Goal: Task Accomplishment & Management: Use online tool/utility

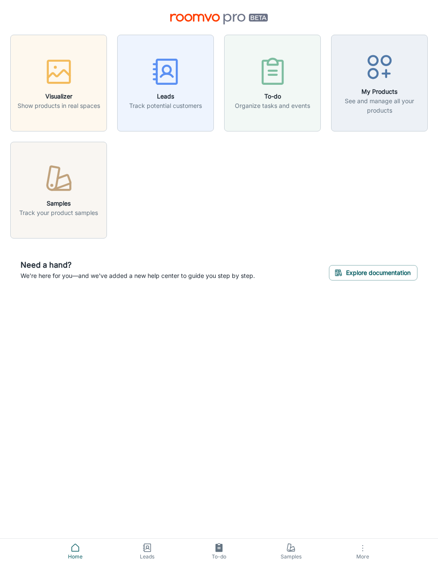
click at [369, 561] on button "More" at bounding box center [363, 550] width 72 height 25
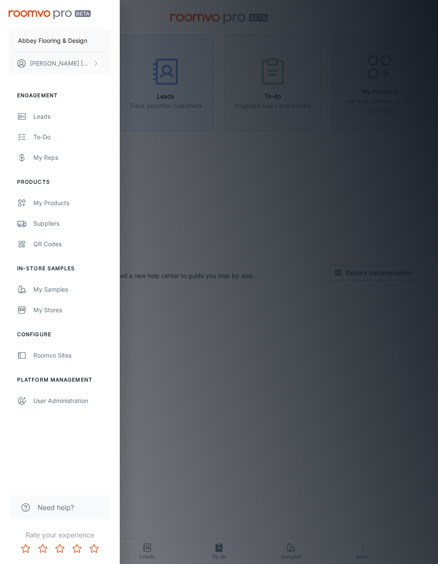
click at [60, 207] on div "My Products" at bounding box center [72, 202] width 78 height 9
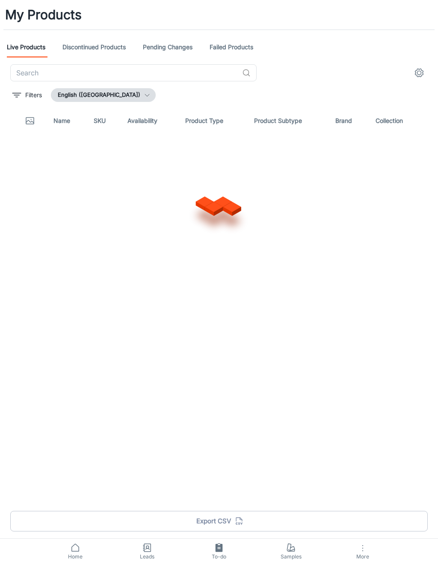
click at [157, 75] on input "text" at bounding box center [124, 72] width 229 height 17
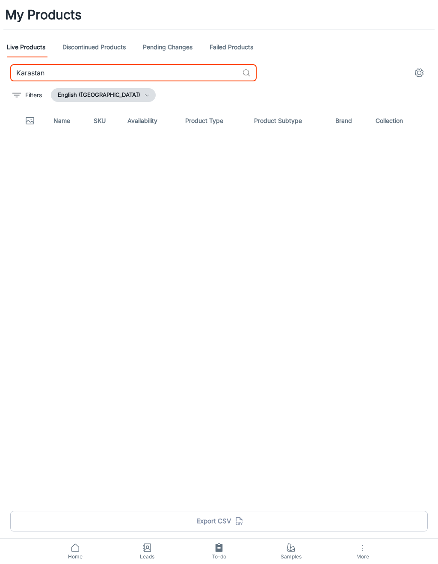
click at [337, 128] on th "Brand" at bounding box center [349, 121] width 40 height 24
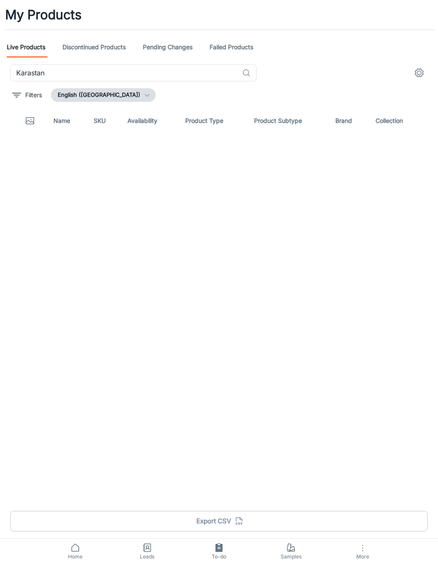
click at [337, 128] on th "Brand" at bounding box center [349, 121] width 40 height 24
click at [336, 128] on th "Brand" at bounding box center [349, 121] width 40 height 24
click at [340, 124] on th "Brand" at bounding box center [349, 121] width 40 height 24
click at [343, 123] on th "Brand" at bounding box center [349, 121] width 40 height 24
click at [344, 129] on th "Brand" at bounding box center [349, 121] width 40 height 24
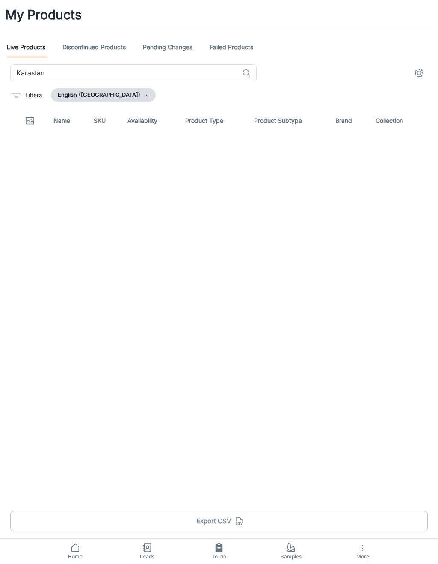
click at [344, 129] on th "Brand" at bounding box center [349, 121] width 40 height 24
click at [24, 101] on button "Filters" at bounding box center [27, 95] width 34 height 14
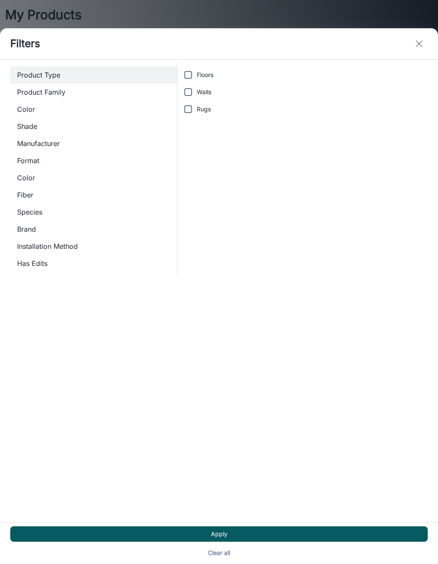
click at [32, 229] on span "Brand" at bounding box center [93, 229] width 153 height 10
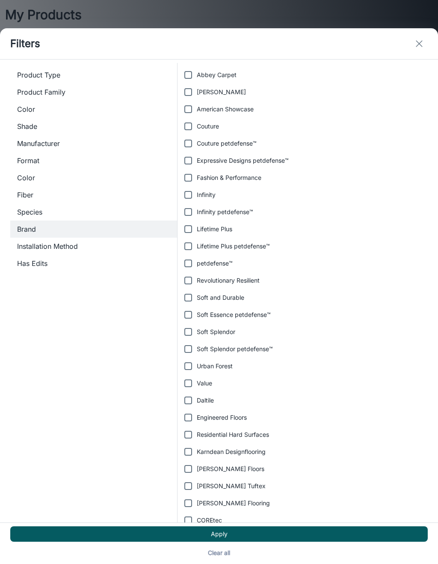
click at [266, 21] on div at bounding box center [219, 282] width 438 height 564
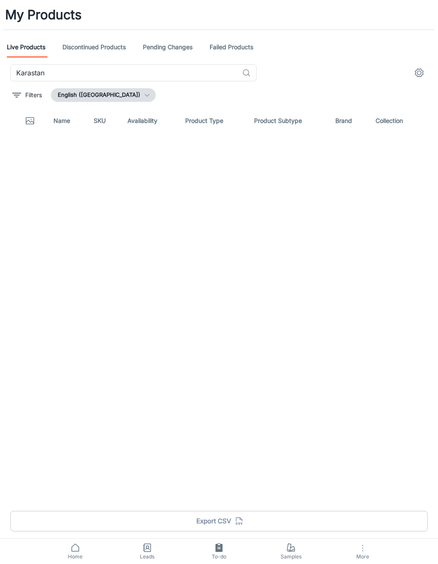
click at [223, 71] on input "Karastan" at bounding box center [124, 72] width 229 height 17
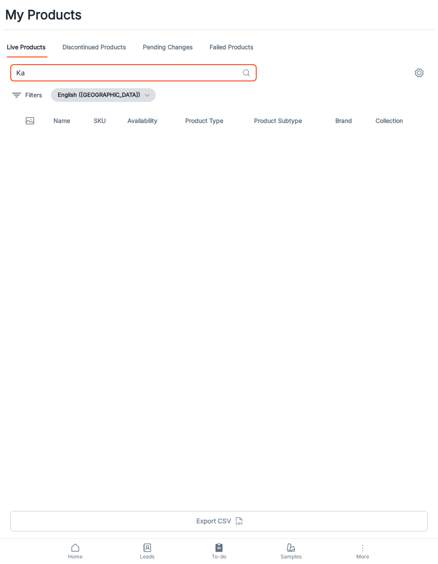
type input "K"
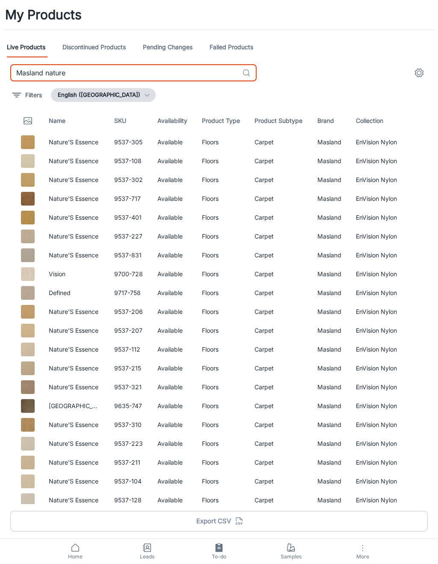
type input "Masland nature"
click at [25, 144] on img at bounding box center [28, 142] width 14 height 14
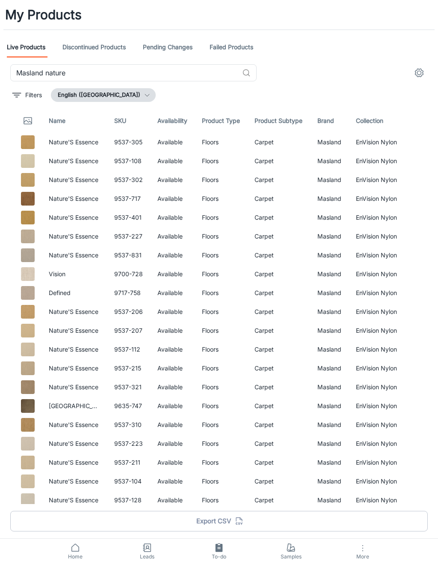
click at [17, 143] on td at bounding box center [26, 142] width 32 height 19
click at [28, 146] on img at bounding box center [28, 142] width 14 height 14
click at [86, 70] on input "Masland nature" at bounding box center [124, 72] width 229 height 17
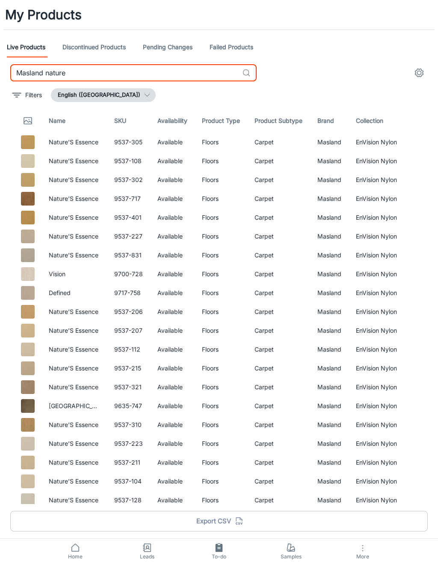
click at [308, 65] on div "Masland nature ​" at bounding box center [219, 72] width 418 height 17
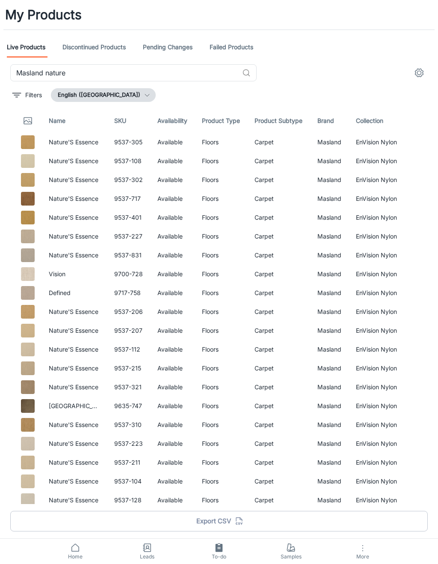
click at [366, 548] on icon "button" at bounding box center [363, 548] width 10 height 10
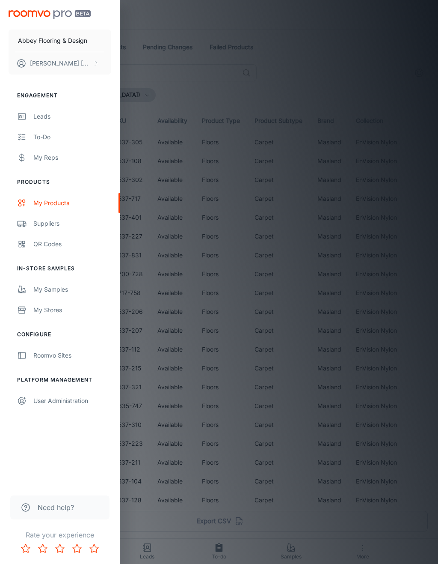
click at [23, 239] on icon at bounding box center [21, 244] width 9 height 10
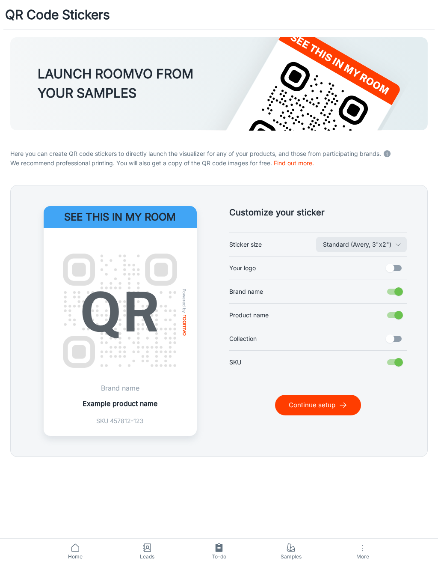
click at [295, 404] on button "Continue setup" at bounding box center [318, 405] width 86 height 21
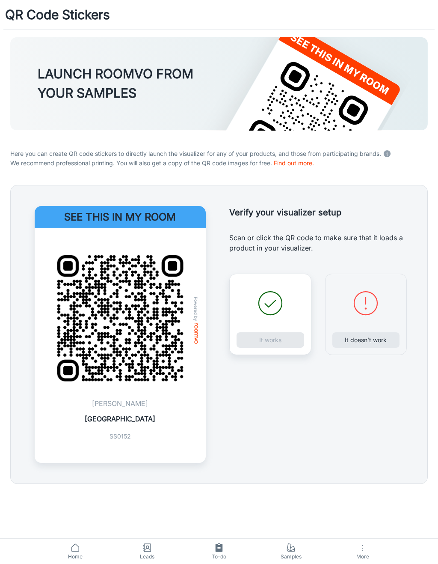
click at [261, 342] on div "It works" at bounding box center [270, 313] width 82 height 81
click at [263, 336] on button "It works" at bounding box center [271, 339] width 68 height 15
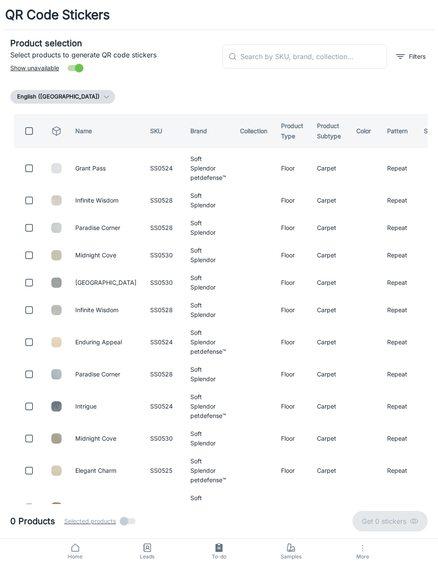
click at [247, 64] on input "text" at bounding box center [314, 57] width 147 height 24
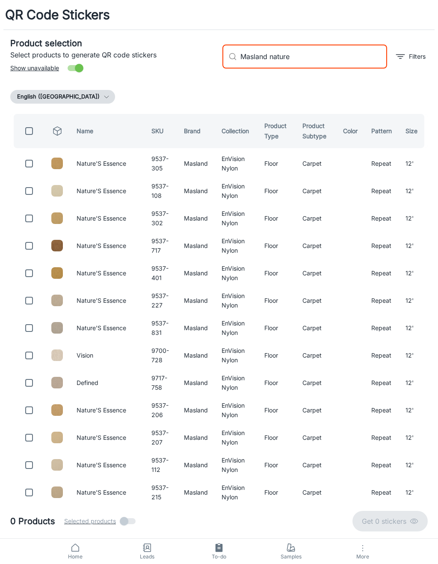
type input "Masland nature"
click at [32, 170] on input "checkbox" at bounding box center [29, 163] width 17 height 17
checkbox input "true"
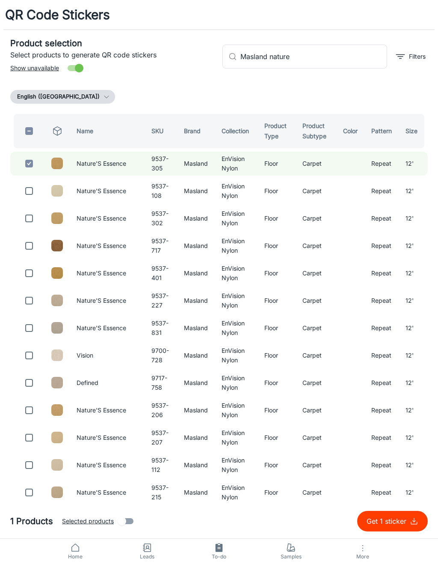
click at [326, 63] on input "Masland nature" at bounding box center [314, 57] width 147 height 24
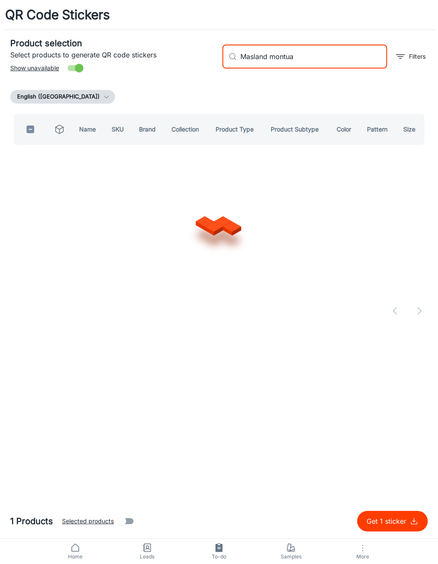
type input "Masland montuak"
checkbox input "true"
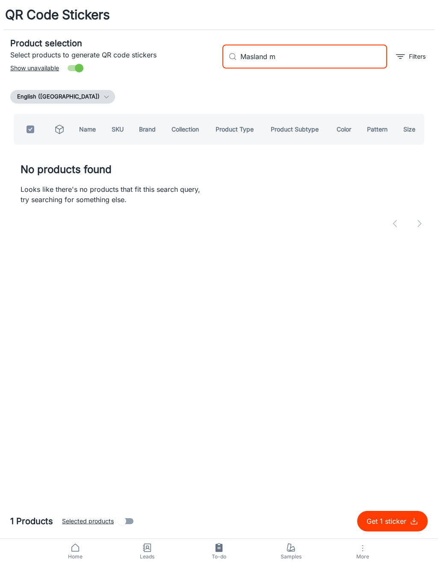
type input "Masland"
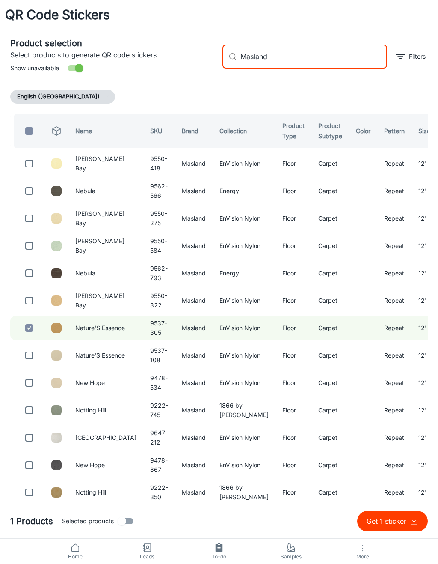
checkbox input "false"
type input "M"
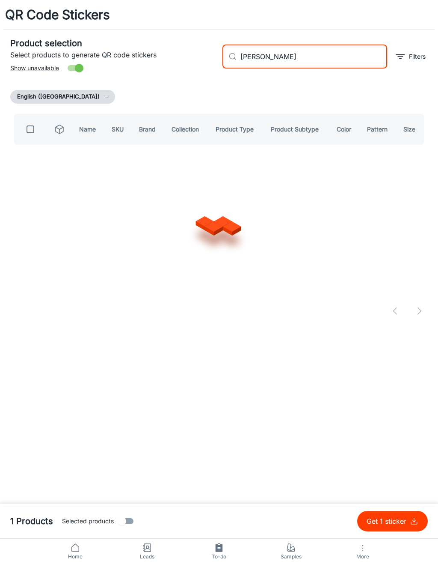
type input "[PERSON_NAME]"
checkbox input "true"
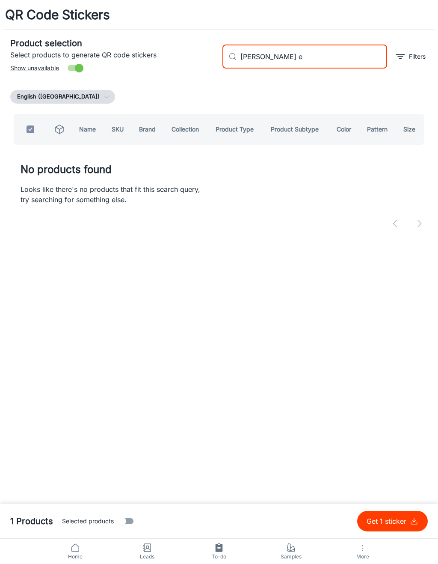
type input "[PERSON_NAME]"
checkbox input "false"
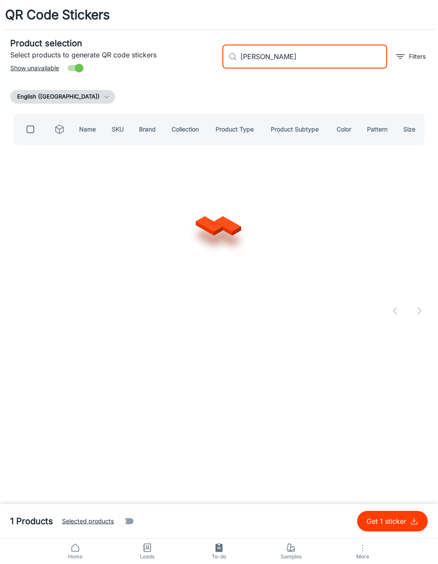
type input "[PERSON_NAME]"
checkbox input "true"
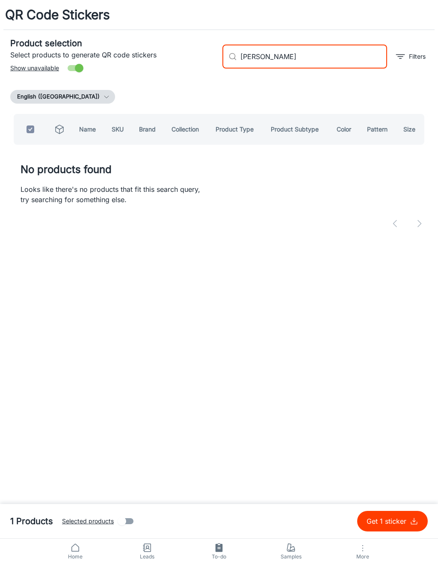
type input "[PERSON_NAME] l"
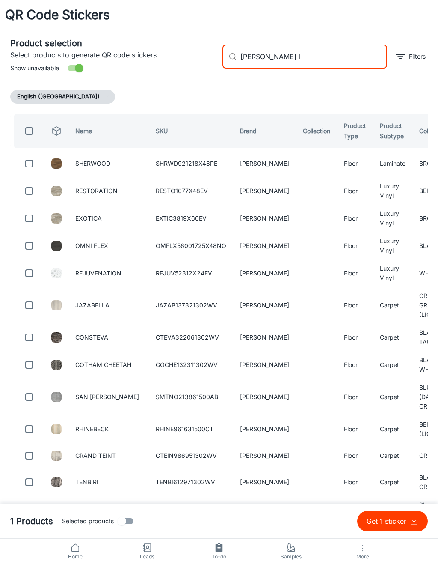
checkbox input "false"
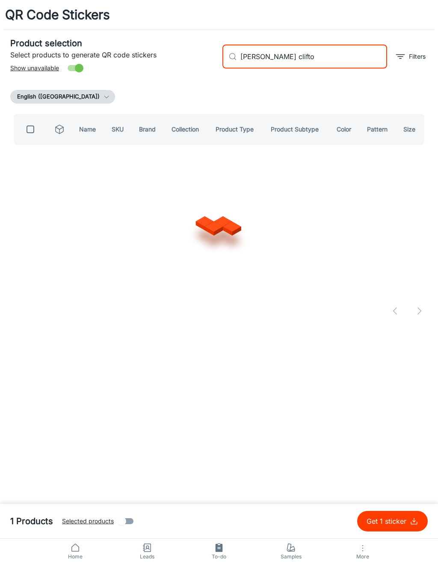
type input "[PERSON_NAME]"
checkbox input "true"
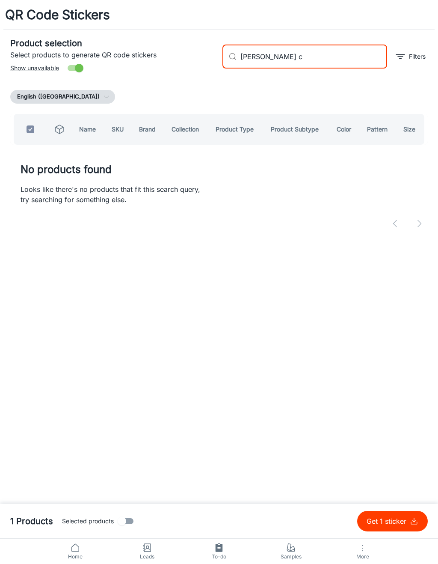
type input "[PERSON_NAME]"
checkbox input "false"
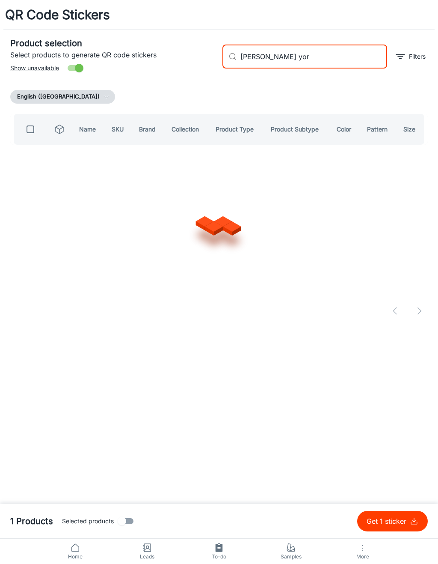
type input "[PERSON_NAME] york"
checkbox input "true"
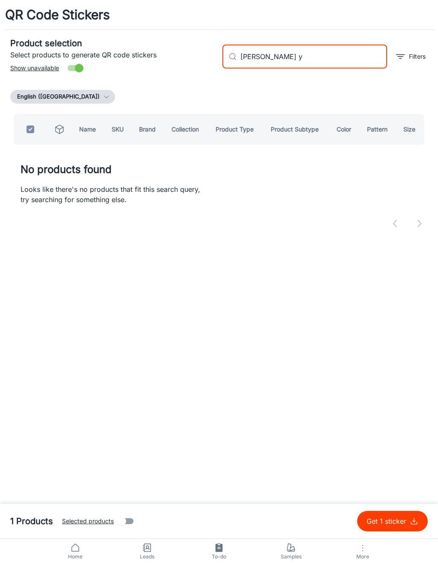
type input "[PERSON_NAME]"
checkbox input "false"
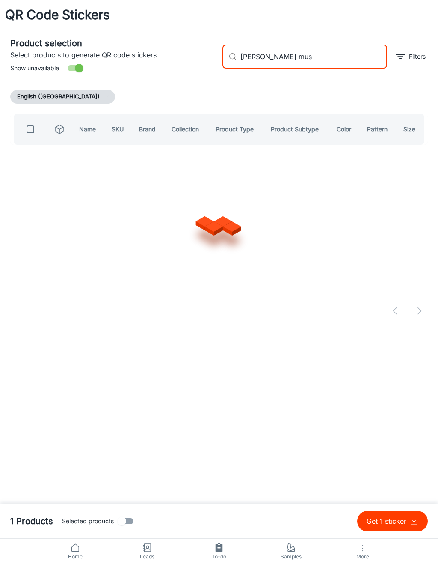
type input "[PERSON_NAME][MEDICAL_DATA]"
checkbox input "true"
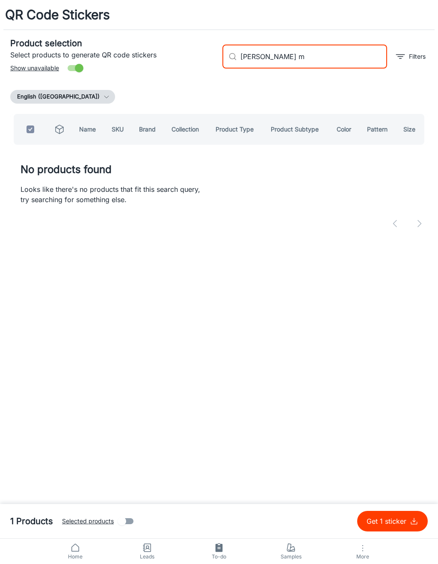
type input "[PERSON_NAME]"
checkbox input "false"
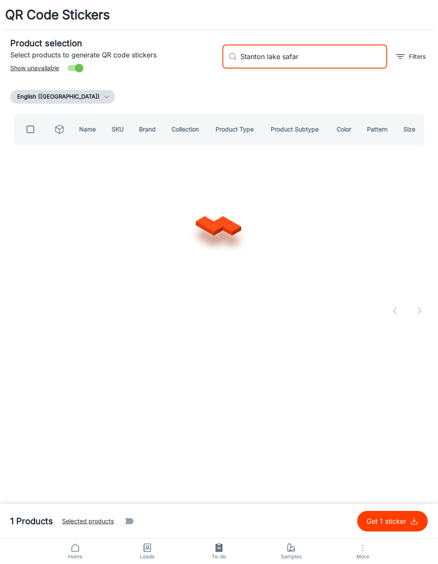
type input "Stanton lake safari"
checkbox input "true"
type input "[GEOGRAPHIC_DATA]"
checkbox input "false"
type input "[GEOGRAPHIC_DATA]"
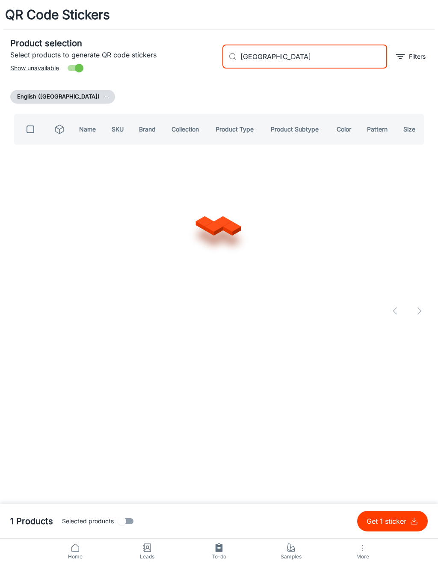
checkbox input "true"
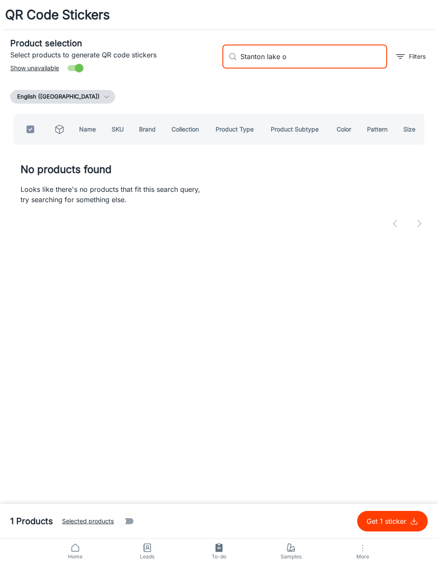
type input "[GEOGRAPHIC_DATA]"
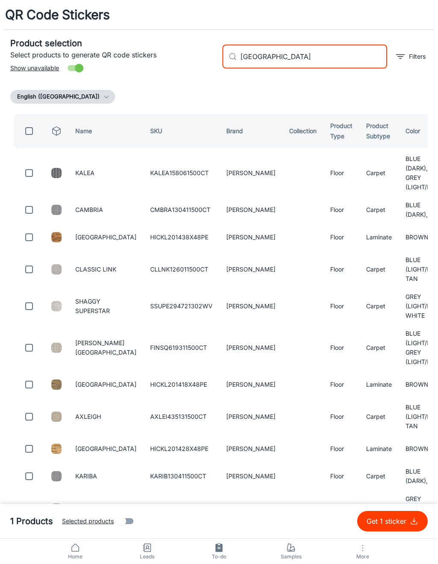
checkbox input "false"
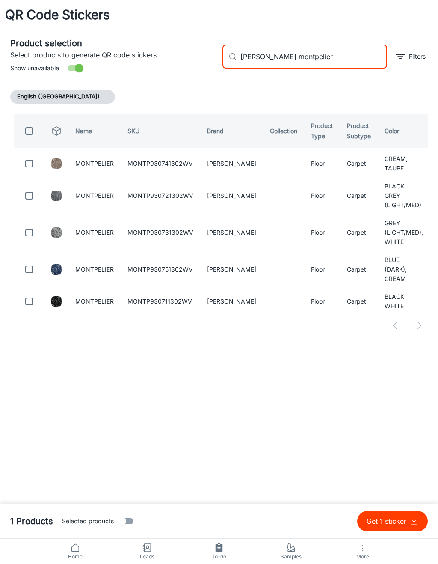
type input "[PERSON_NAME] montpelier"
click at [33, 163] on input "checkbox" at bounding box center [29, 163] width 17 height 17
checkbox input "true"
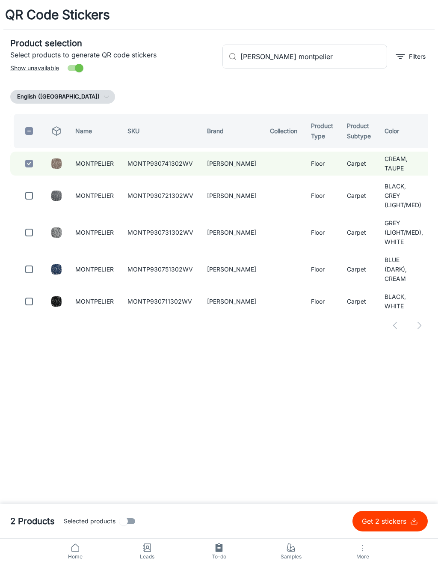
click at [329, 64] on input "[PERSON_NAME] montpelier" at bounding box center [314, 57] width 147 height 24
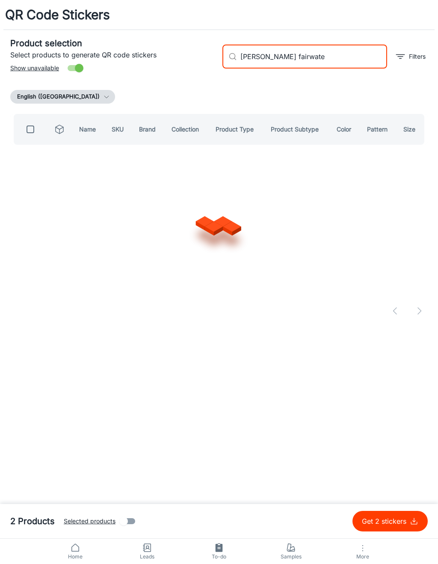
type input "[PERSON_NAME] fairwater"
checkbox input "true"
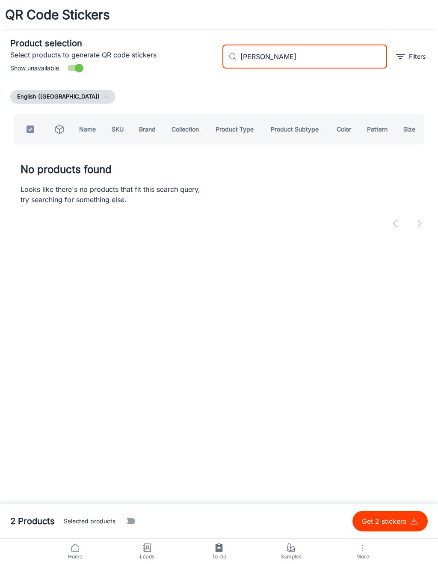
type input "[PERSON_NAME] f"
checkbox input "false"
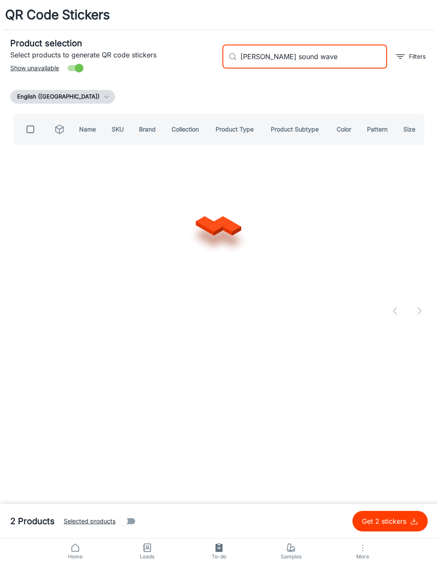
type input "[PERSON_NAME] sound waves"
checkbox input "true"
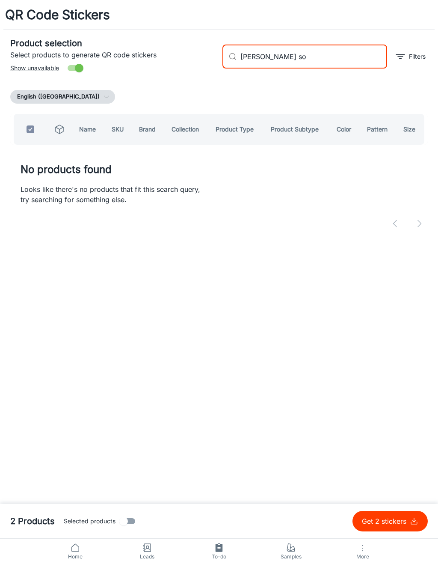
type input "[PERSON_NAME] s"
checkbox input "false"
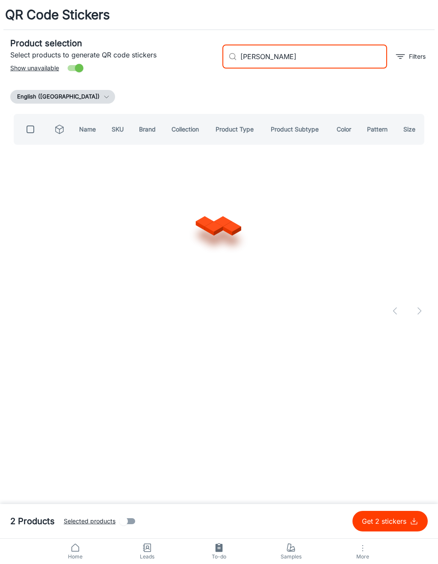
type input "[PERSON_NAME]"
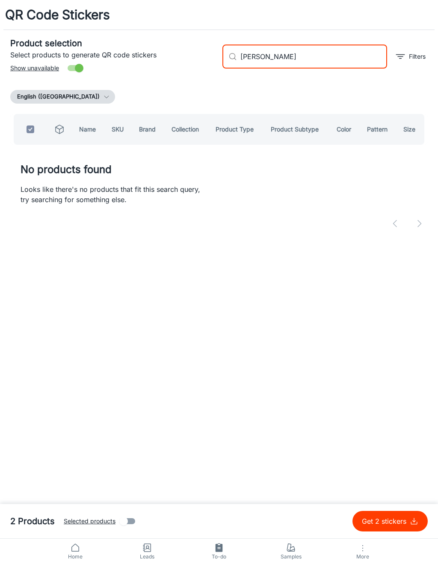
checkbox input "true"
type input "[PERSON_NAME]"
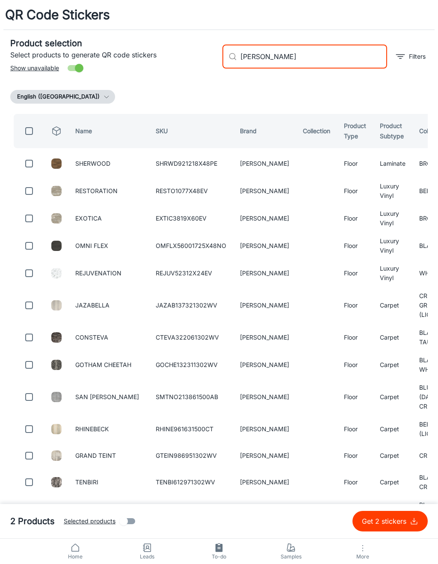
checkbox input "false"
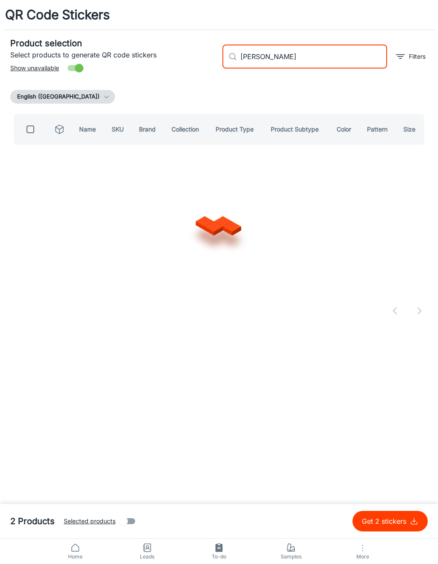
type input "[PERSON_NAME] delphi"
checkbox input "true"
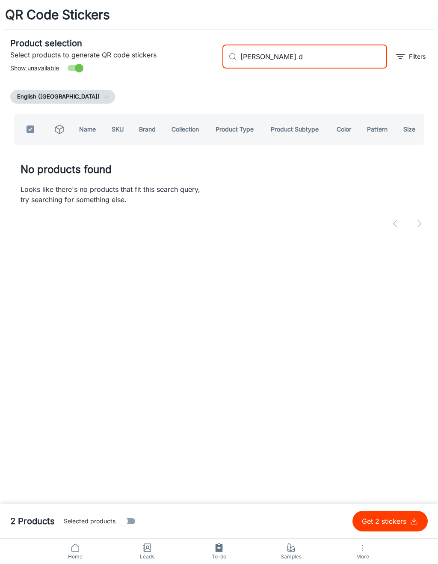
type input "[PERSON_NAME]"
checkbox input "false"
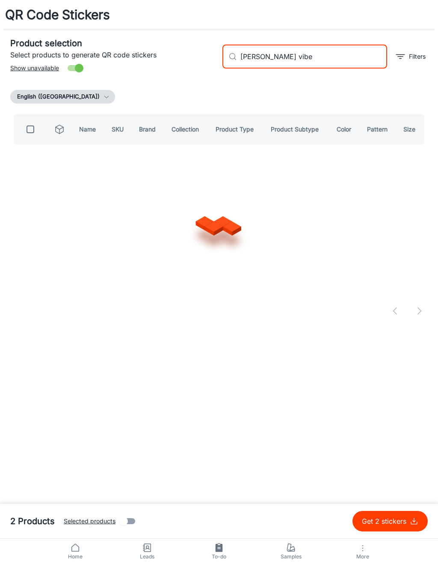
type input "[PERSON_NAME] vibes"
checkbox input "true"
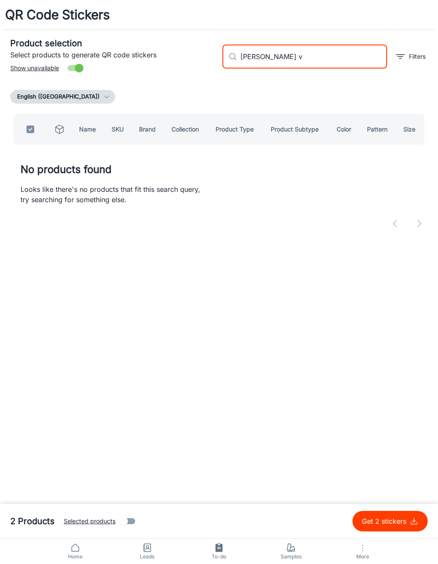
type input "[PERSON_NAME]"
checkbox input "false"
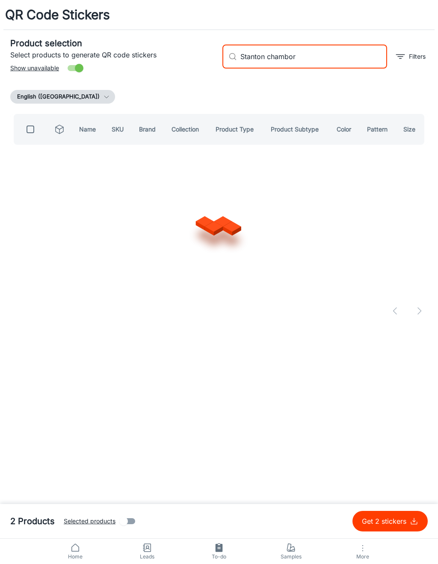
type input "[PERSON_NAME] chambord"
checkbox input "true"
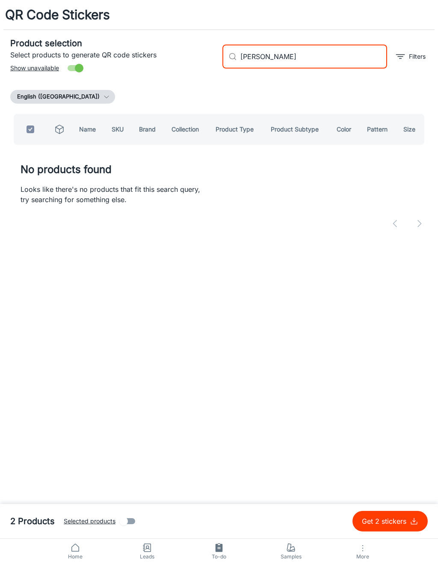
type input "[PERSON_NAME] c"
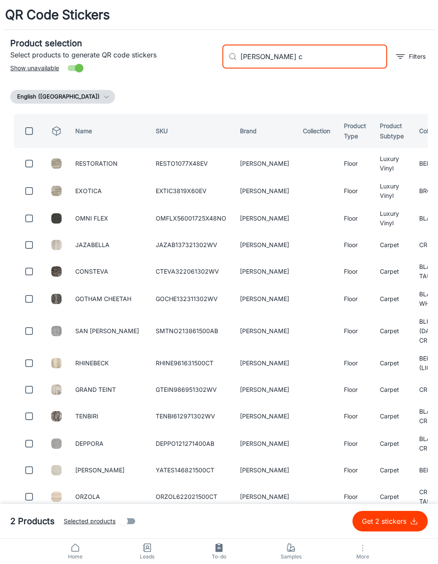
checkbox input "false"
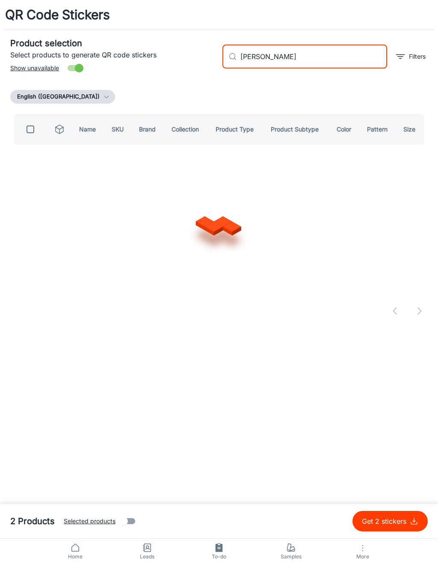
type input "[PERSON_NAME]"
checkbox input "true"
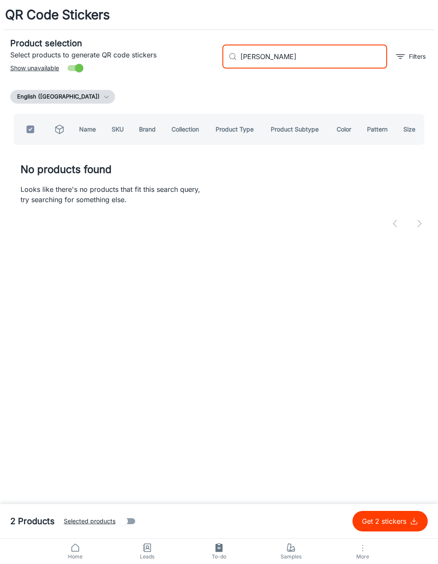
type input "[PERSON_NAME] s"
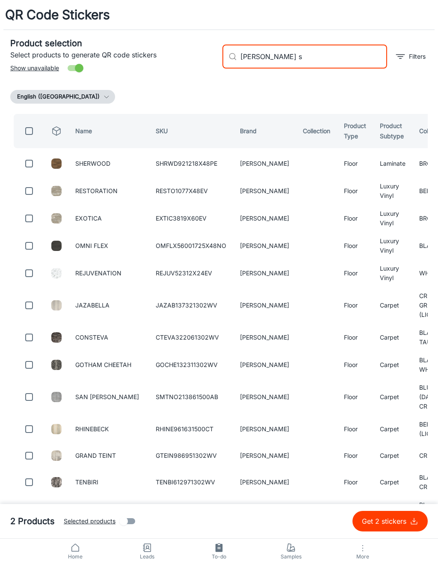
checkbox input "false"
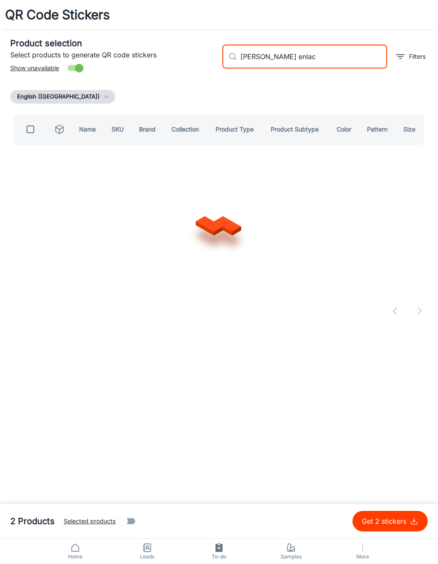
type input "[PERSON_NAME] enlace"
checkbox input "true"
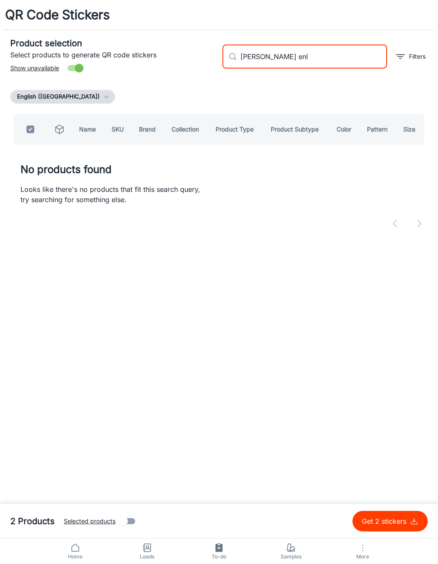
type input "[PERSON_NAME] en"
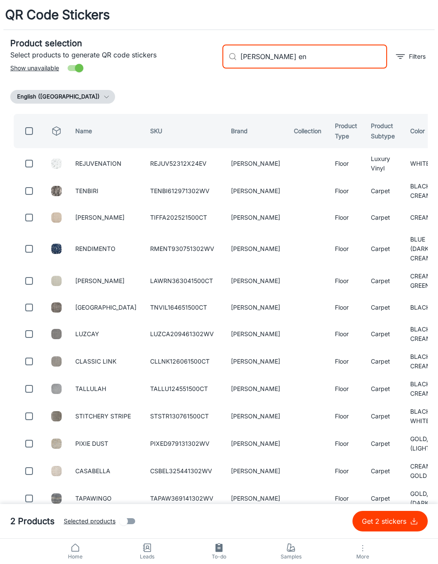
checkbox input "false"
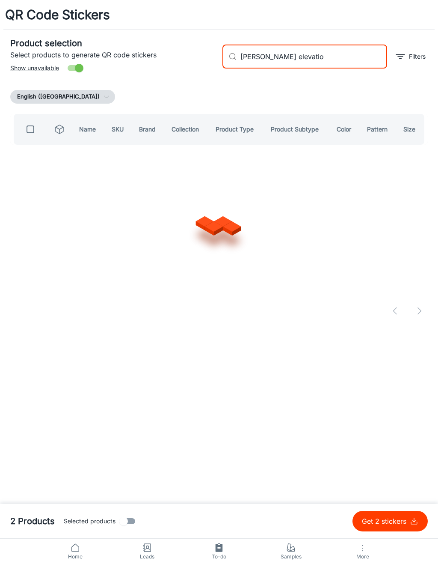
type input "[PERSON_NAME] elevation"
checkbox input "true"
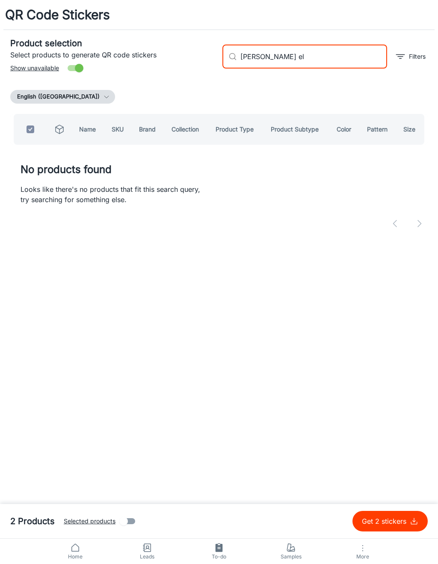
type input "[PERSON_NAME] e"
checkbox input "false"
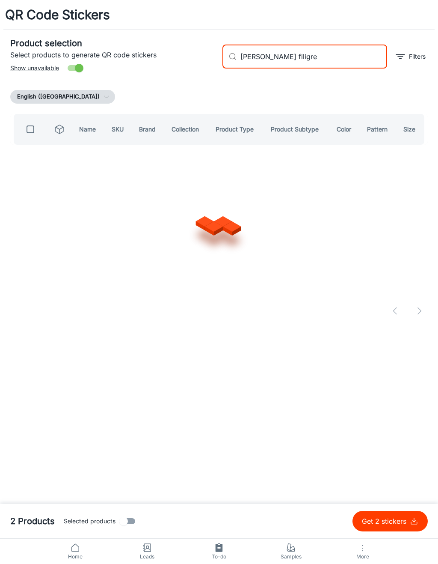
type input "[PERSON_NAME] filigree"
checkbox input "true"
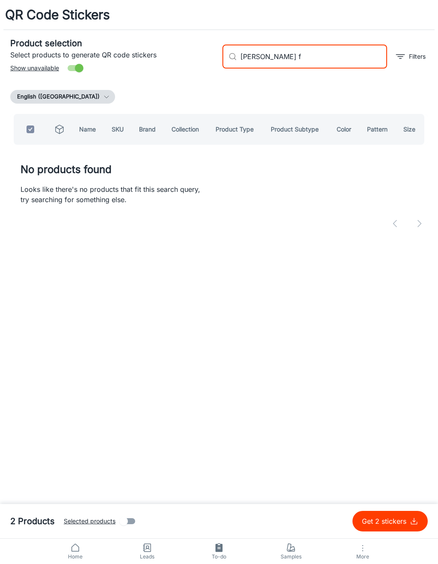
type input "[PERSON_NAME]"
checkbox input "false"
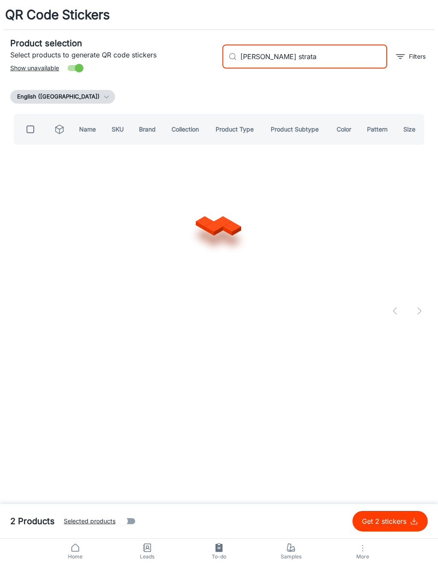
type input "[PERSON_NAME] strata"
checkbox input "true"
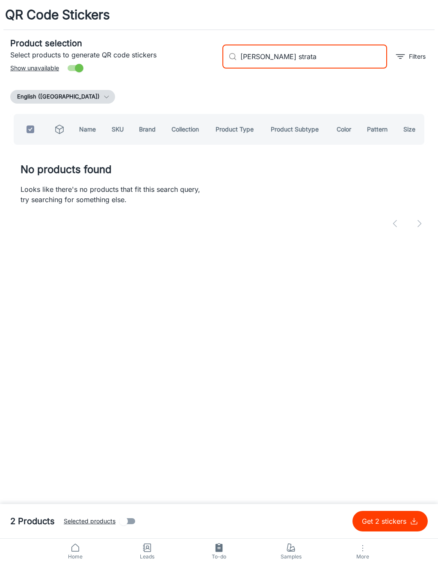
type input "[PERSON_NAME] strat"
checkbox input "false"
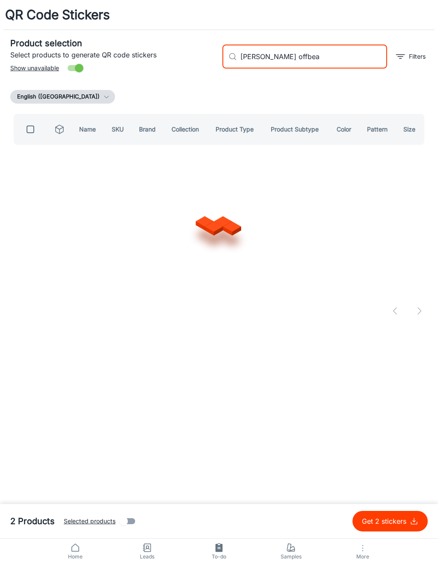
type input "[PERSON_NAME] offbeat"
checkbox input "true"
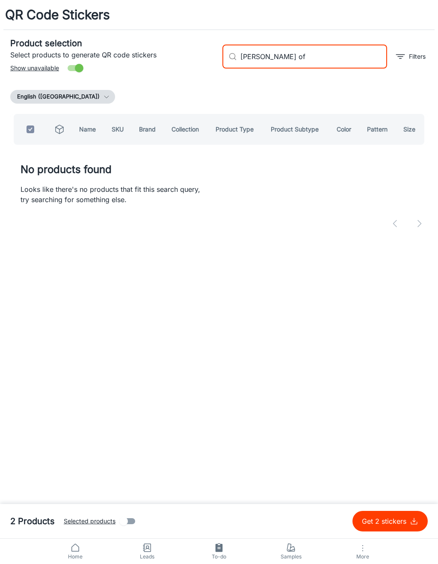
type input "[PERSON_NAME] o"
checkbox input "false"
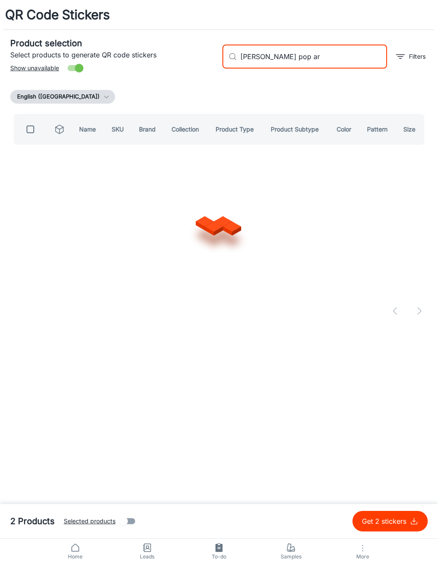
type input "[PERSON_NAME] pop art"
checkbox input "true"
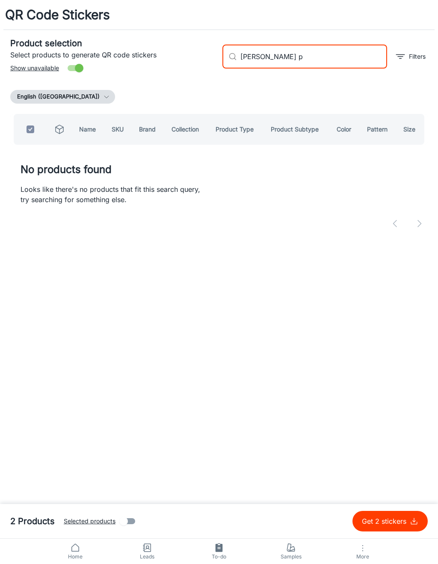
type input "[PERSON_NAME]"
checkbox input "false"
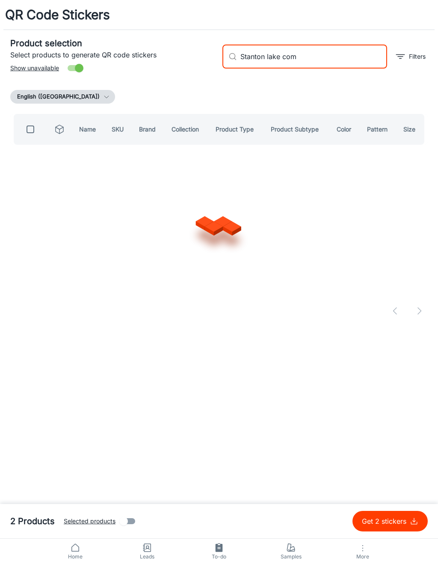
type input "Stanton lake como"
checkbox input "true"
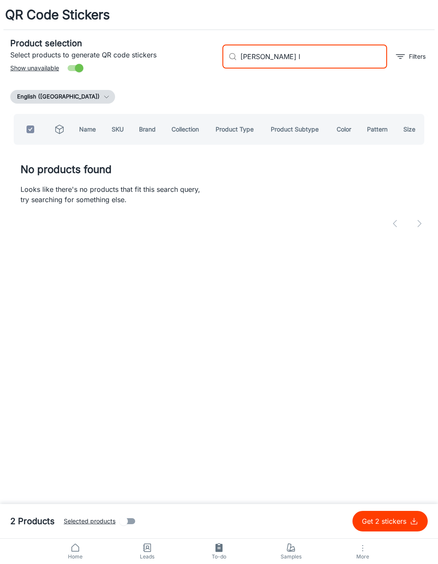
type input "[PERSON_NAME]"
checkbox input "false"
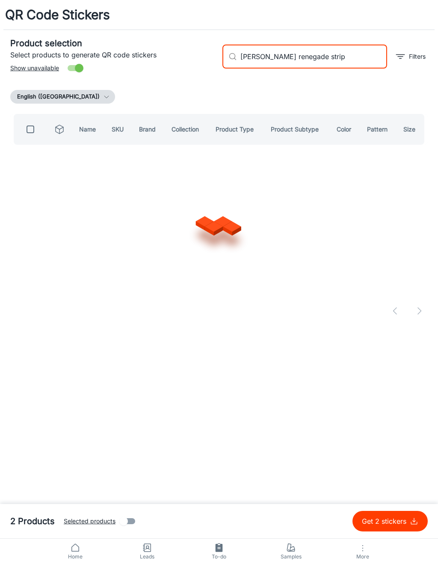
type input "[PERSON_NAME] renegade stripe"
checkbox input "true"
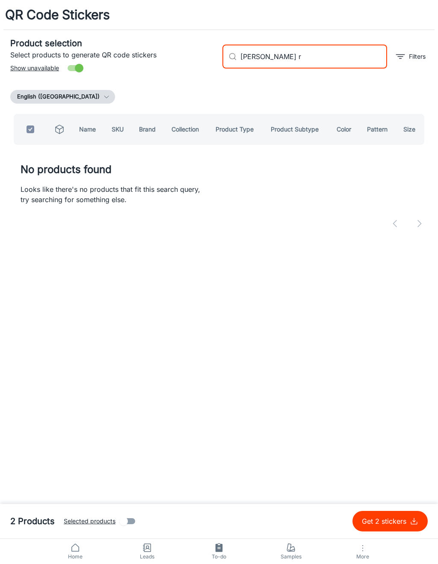
type input "[PERSON_NAME]"
checkbox input "false"
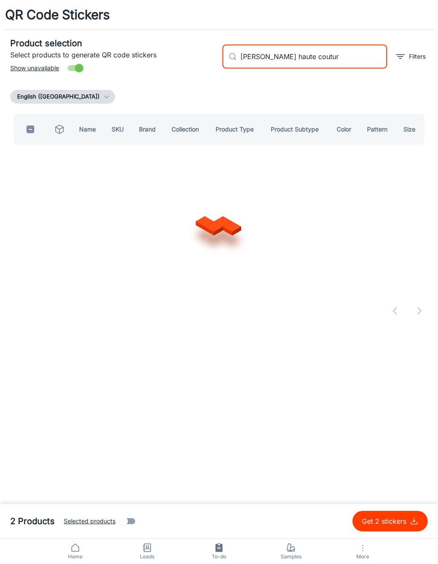
type input "[PERSON_NAME] haute couture"
checkbox input "true"
type input "[PERSON_NAME]"
checkbox input "false"
type input "[PERSON_NAME] [PERSON_NAME]"
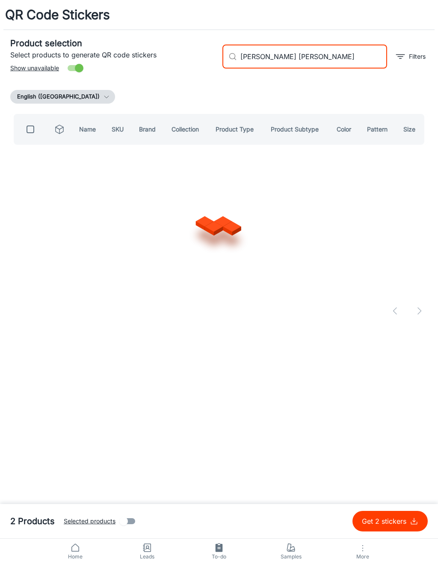
checkbox input "true"
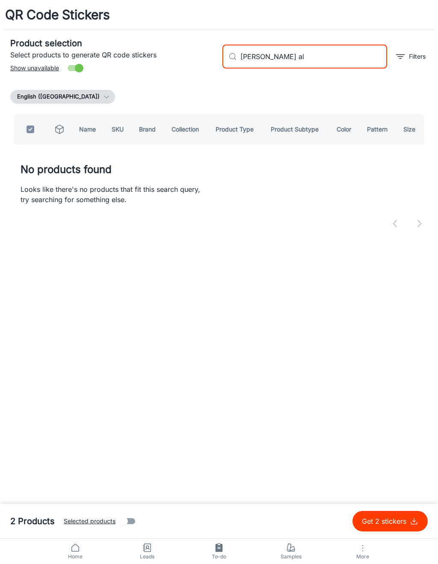
type input "[PERSON_NAME] a"
checkbox input "false"
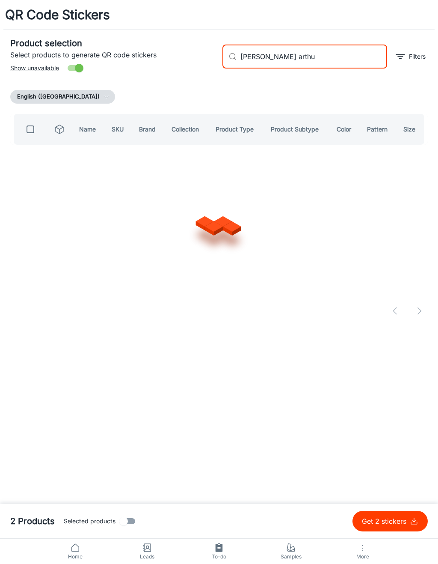
type input "[PERSON_NAME] [PERSON_NAME]"
checkbox input "true"
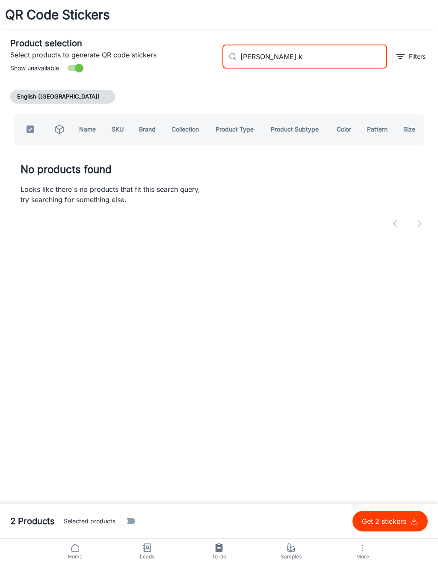
type input "[PERSON_NAME]"
checkbox input "false"
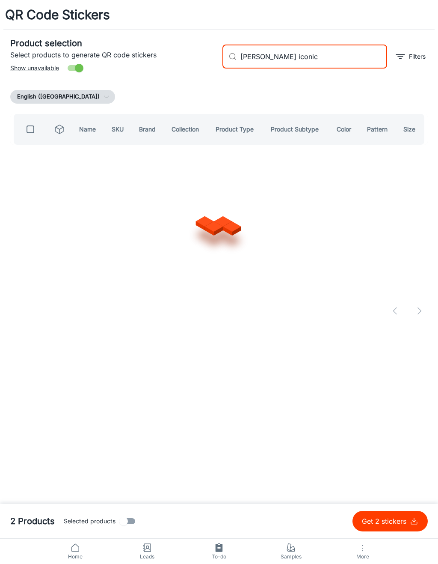
type input "[PERSON_NAME] iconic"
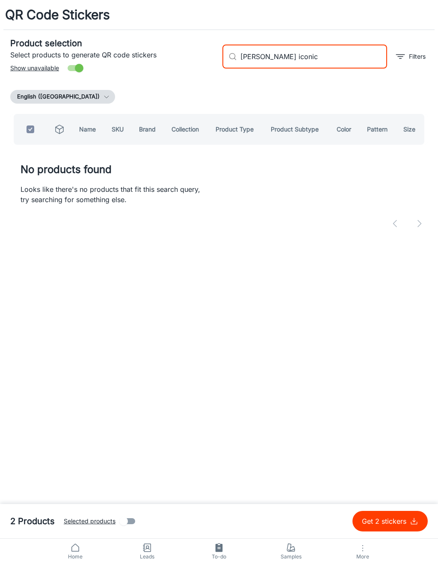
checkbox input "true"
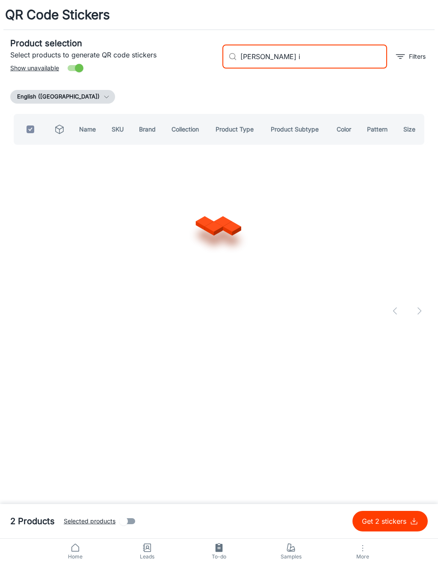
type input "[PERSON_NAME]"
checkbox input "false"
type input "[PERSON_NAME] pulse"
checkbox input "true"
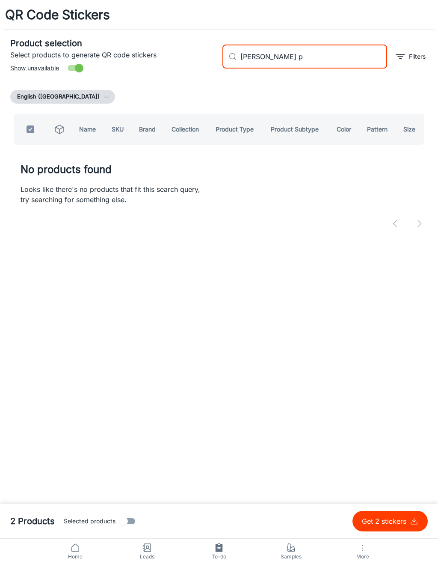
type input "[PERSON_NAME]"
checkbox input "false"
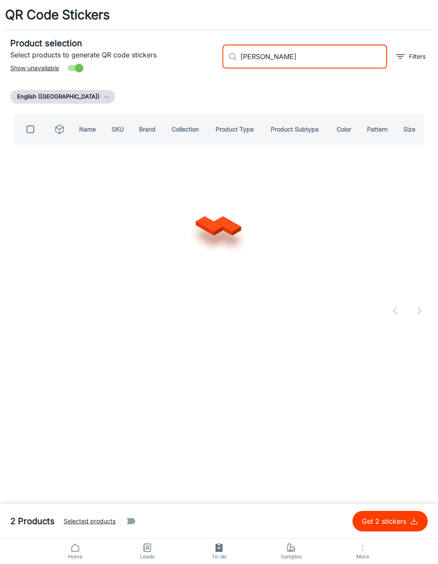
type input "[PERSON_NAME]"
checkbox input "true"
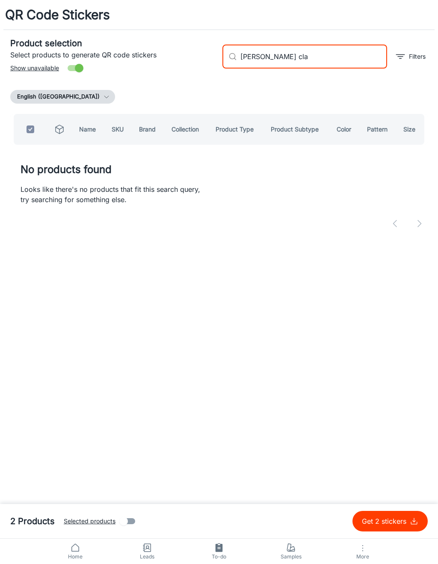
type input "[PERSON_NAME]"
checkbox input "false"
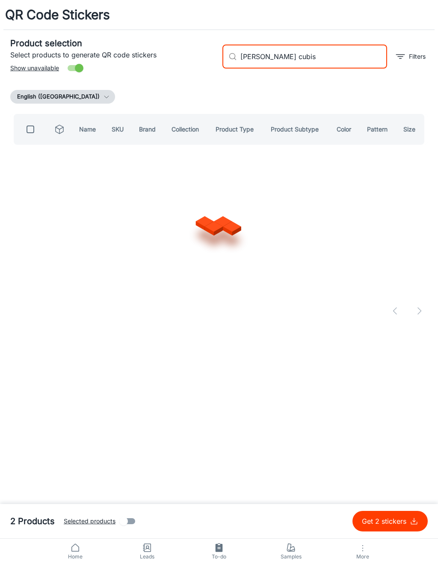
type input "[PERSON_NAME] cubism"
checkbox input "true"
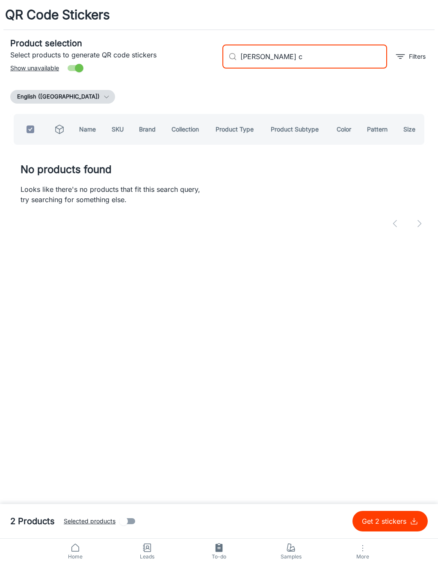
type input "[PERSON_NAME]"
checkbox input "false"
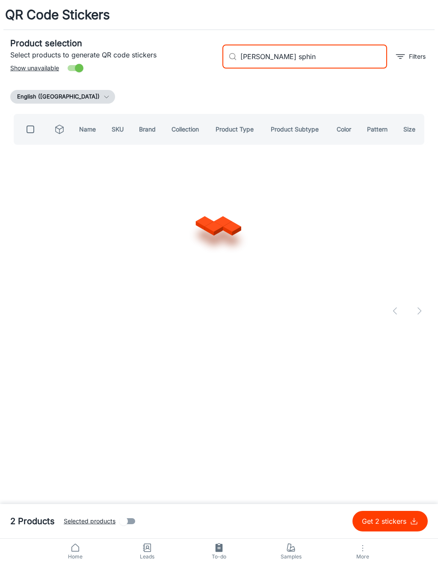
type input "[PERSON_NAME] sphinx"
checkbox input "true"
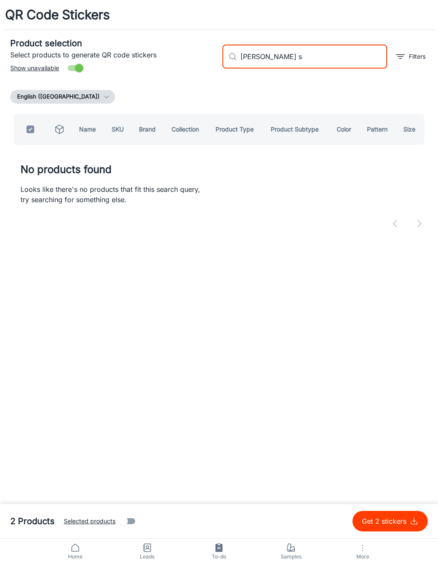
type input "[PERSON_NAME]"
checkbox input "false"
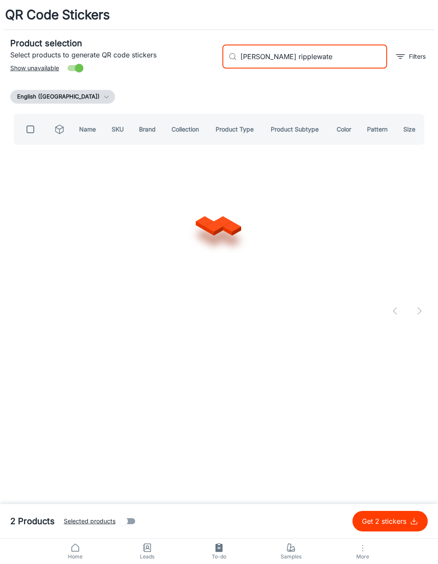
type input "[PERSON_NAME] ripplewater"
checkbox input "true"
type input "[PERSON_NAME] r"
checkbox input "false"
type input "[PERSON_NAME] astro"
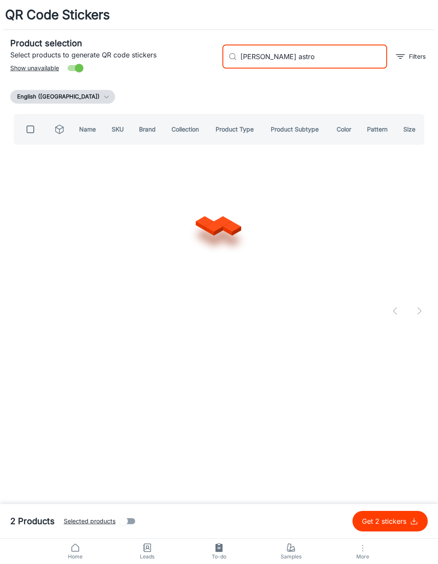
checkbox input "true"
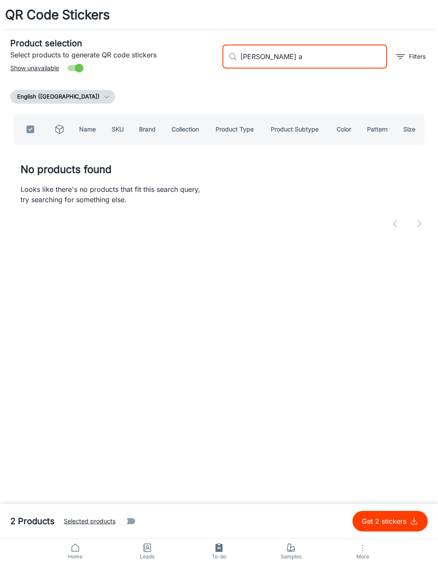
type input "[PERSON_NAME]"
checkbox input "false"
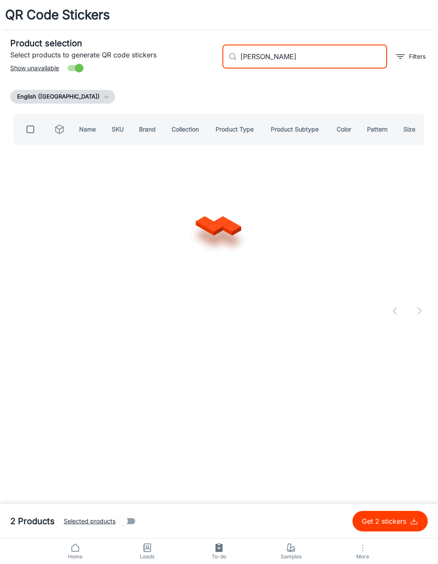
type input "[PERSON_NAME] flare"
checkbox input "true"
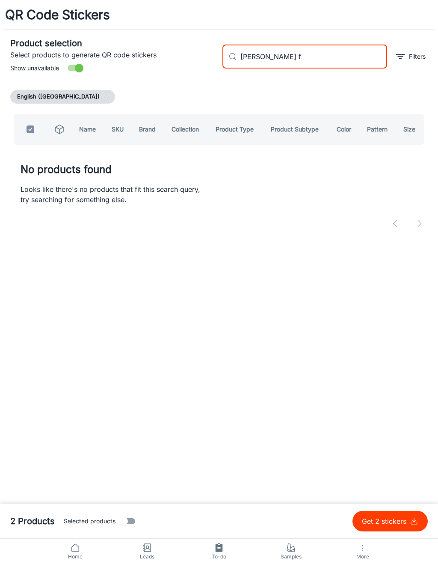
type input "[PERSON_NAME]"
checkbox input "false"
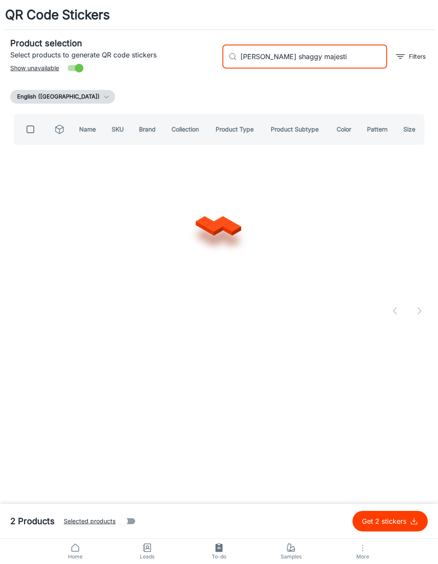
type input "[PERSON_NAME] shaggy majestic"
checkbox input "true"
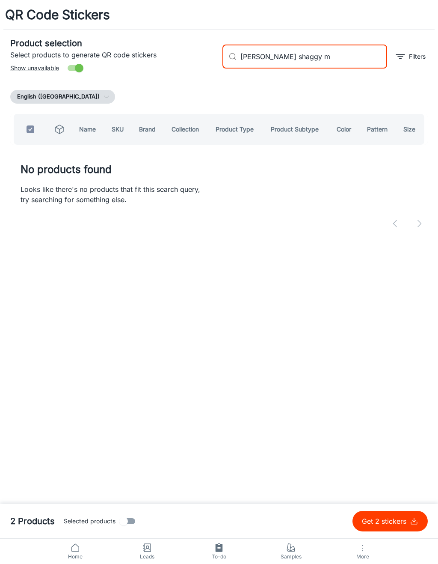
type input "[PERSON_NAME] shaggy"
checkbox input "false"
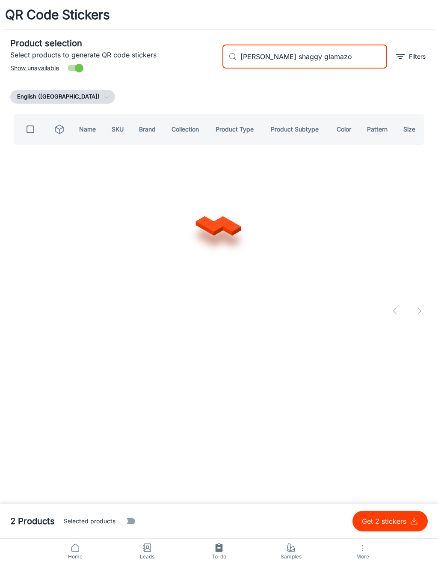
type input "[PERSON_NAME] shaggy glamazon"
checkbox input "true"
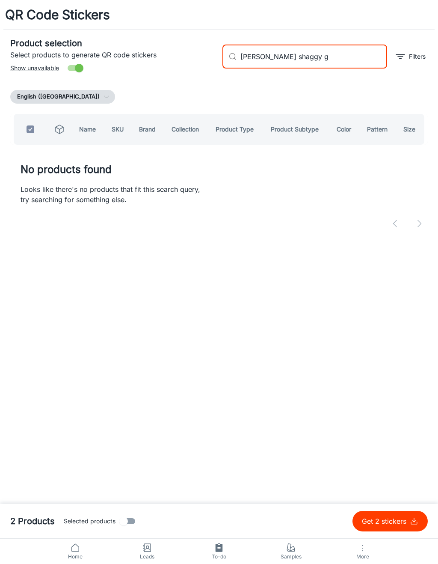
type input "[PERSON_NAME] shaggy"
checkbox input "false"
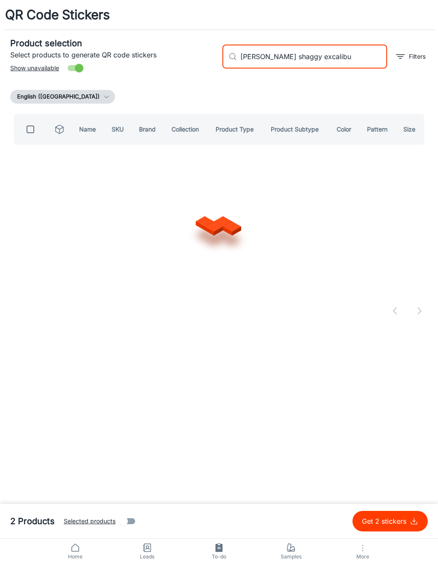
type input "[PERSON_NAME] shaggy excalibus"
checkbox input "true"
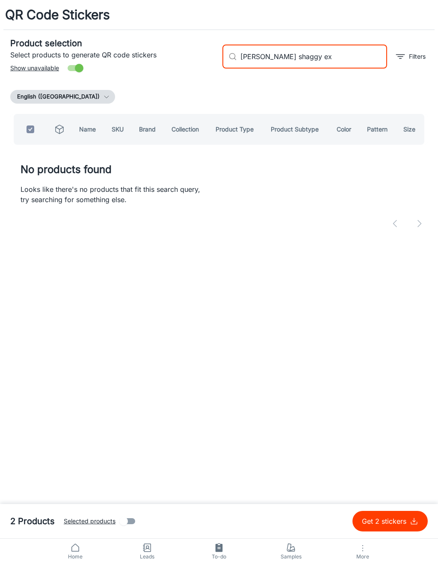
type input "[PERSON_NAME] shaggy e"
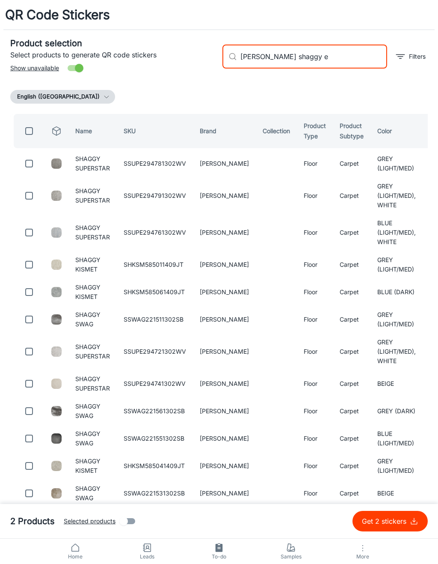
checkbox input "false"
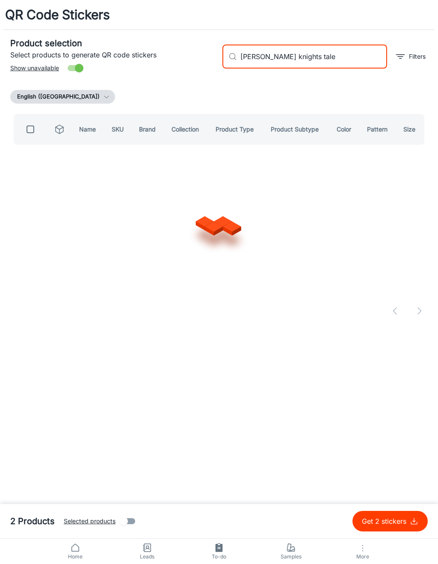
type input "[PERSON_NAME] knights tale"
checkbox input "true"
type input "[PERSON_NAME]"
checkbox input "false"
type input "[PERSON_NAME] quest plush"
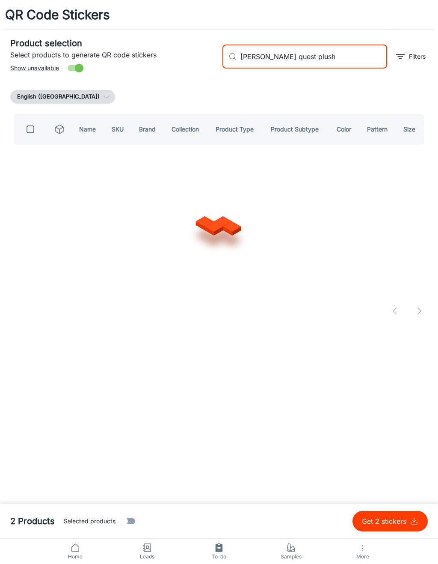
checkbox input "true"
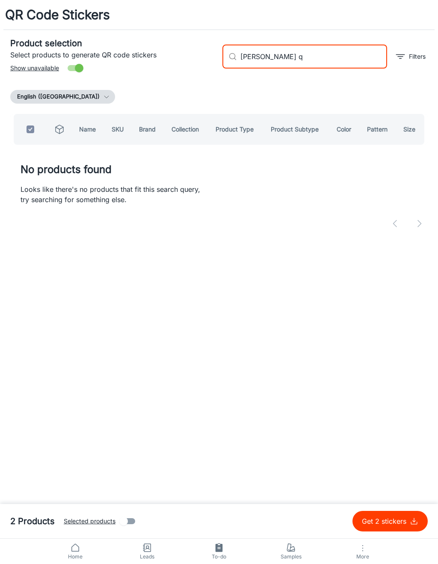
type input "[PERSON_NAME]"
checkbox input "false"
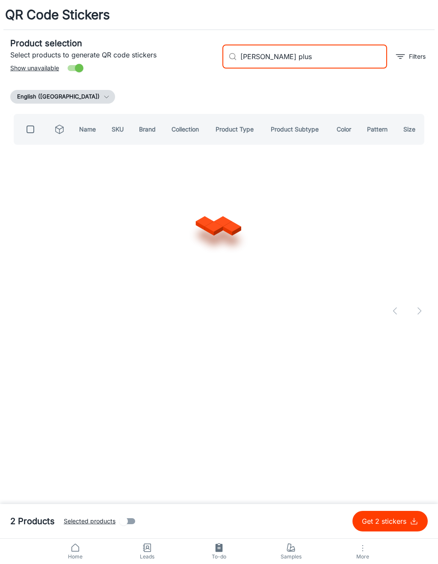
type input "[PERSON_NAME] plush"
checkbox input "true"
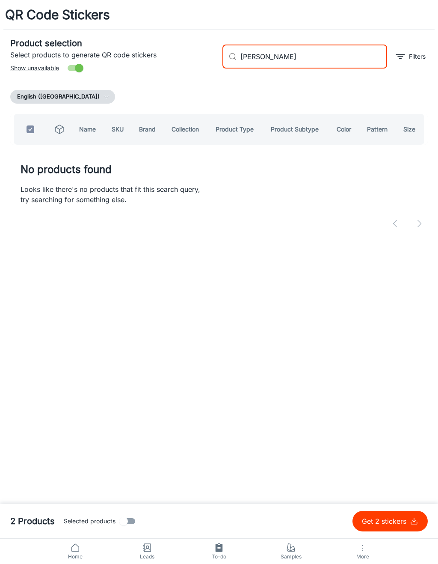
type input "[PERSON_NAME]"
checkbox input "false"
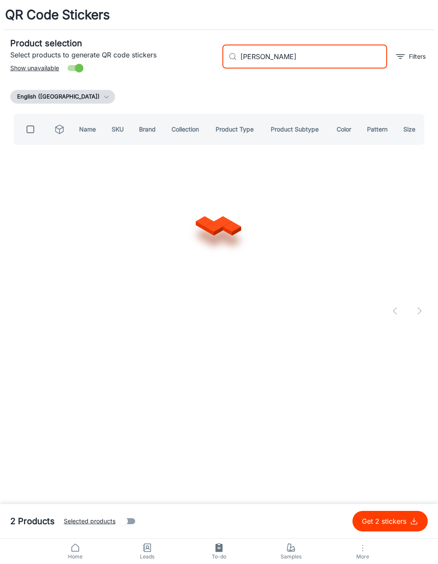
type input "[PERSON_NAME] wessex"
checkbox input "true"
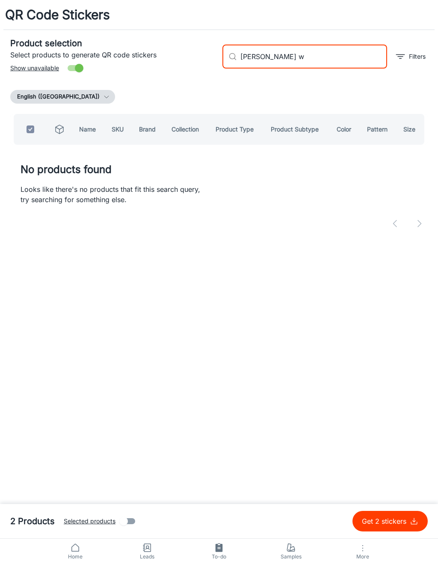
type input "[PERSON_NAME]"
checkbox input "false"
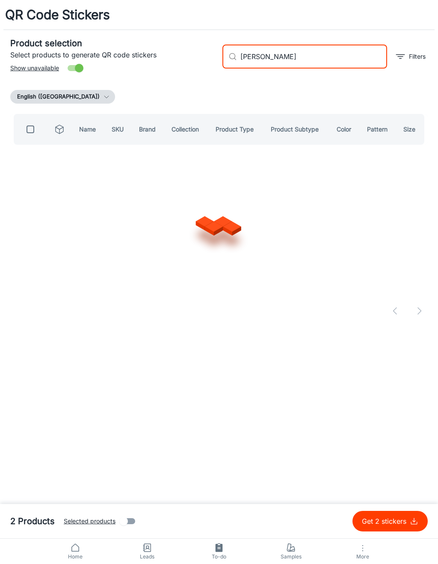
type input "[PERSON_NAME]"
checkbox input "true"
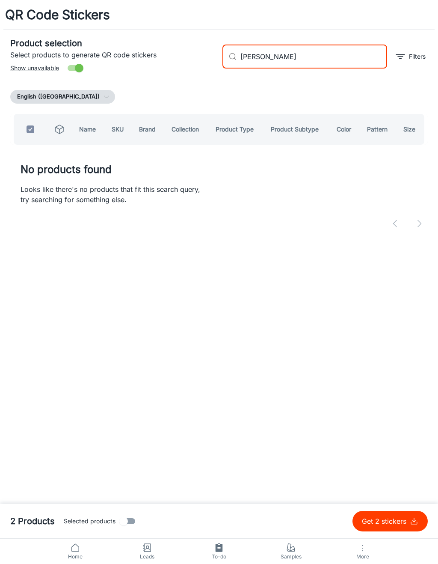
type input "[PERSON_NAME]"
checkbox input "false"
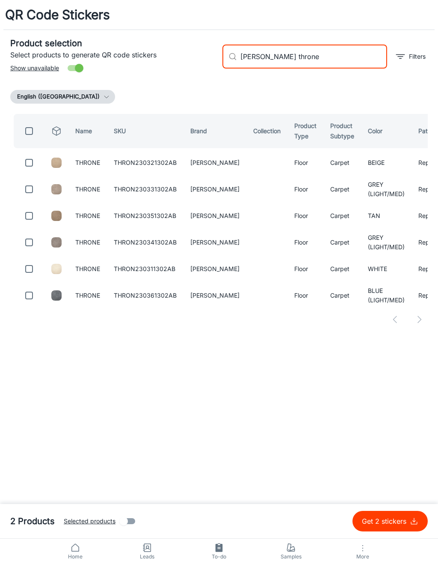
type input "[PERSON_NAME] throne &"
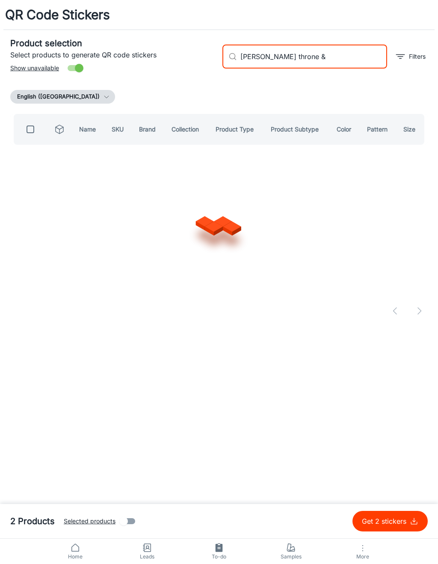
checkbox input "true"
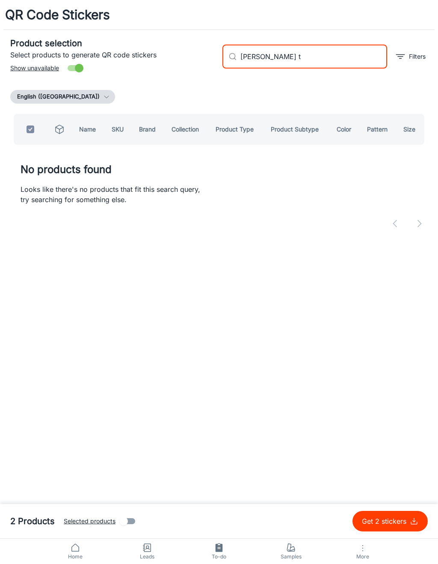
type input "[PERSON_NAME]"
checkbox input "false"
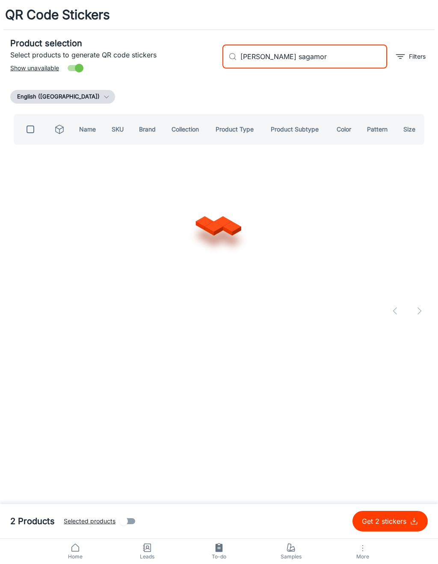
type input "[PERSON_NAME]"
checkbox input "true"
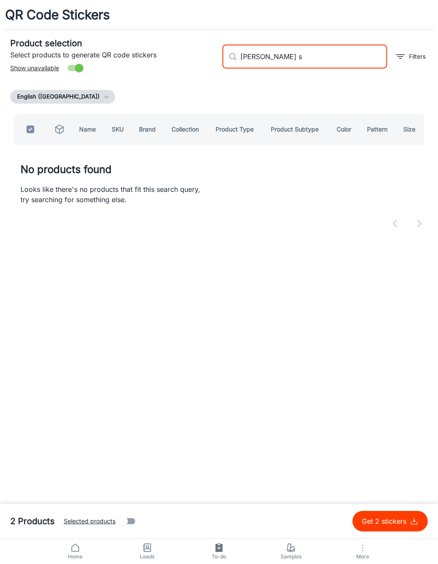
type input "[PERSON_NAME]"
checkbox input "false"
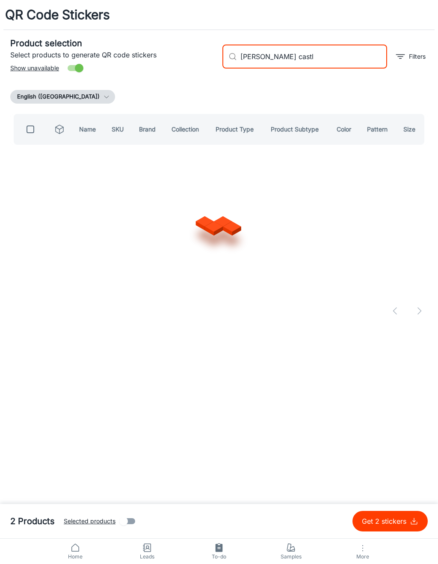
type input "[PERSON_NAME][GEOGRAPHIC_DATA]"
checkbox input "true"
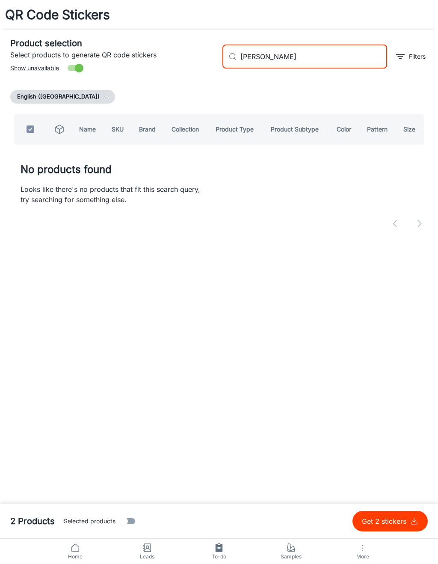
type input "[PERSON_NAME]"
checkbox input "false"
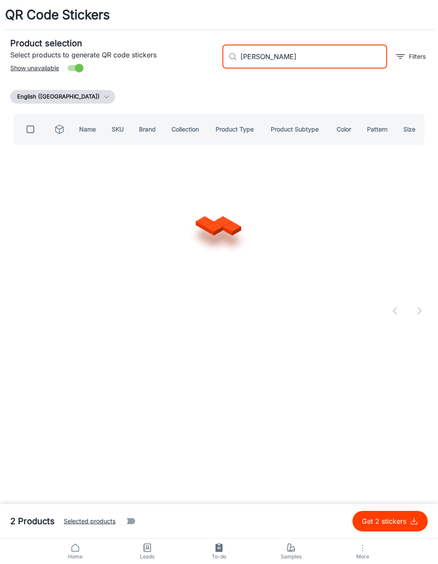
type input "[PERSON_NAME]"
checkbox input "true"
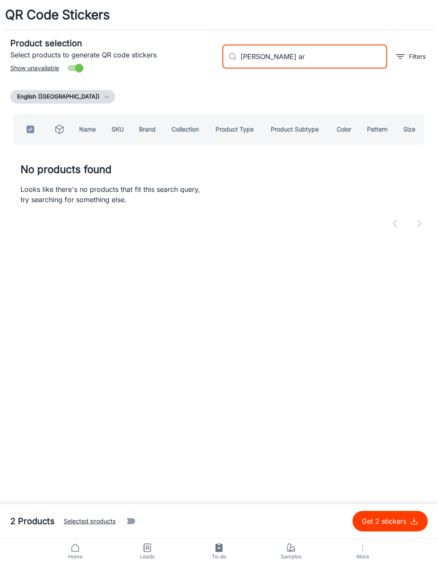
type input "[PERSON_NAME] a"
checkbox input "false"
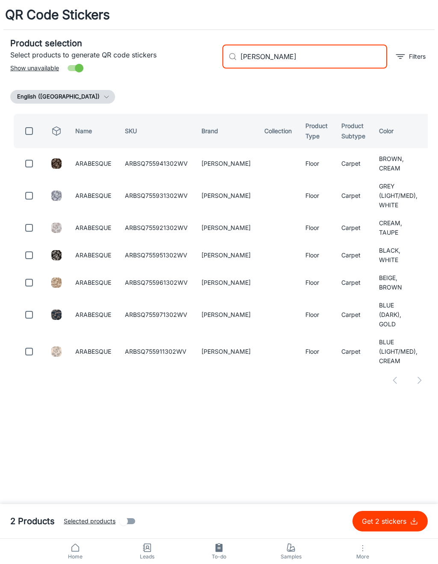
type input "[PERSON_NAME]"
checkbox input "true"
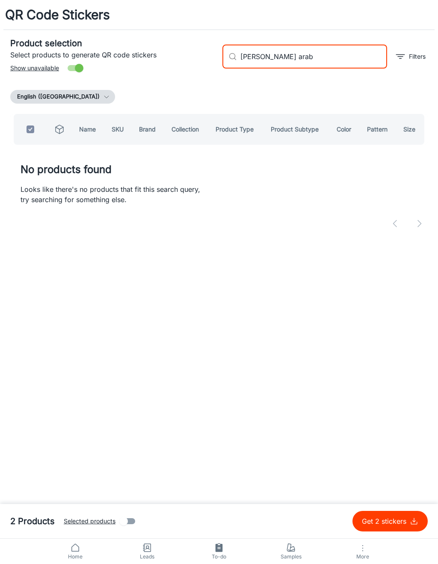
type input "[PERSON_NAME]"
checkbox input "false"
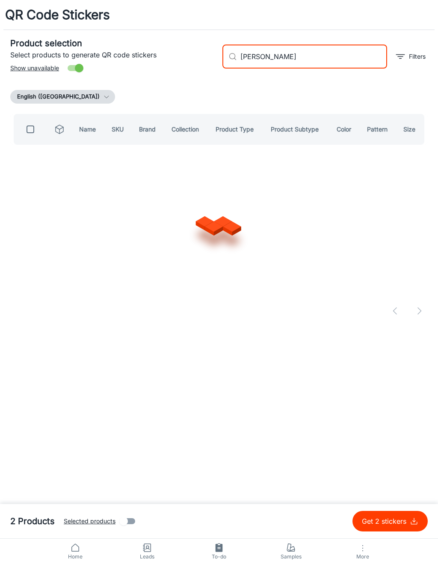
type input "[PERSON_NAME]"
checkbox input "true"
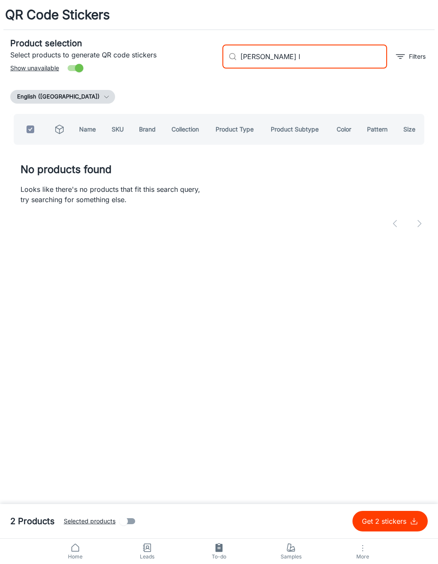
type input "[PERSON_NAME]"
checkbox input "false"
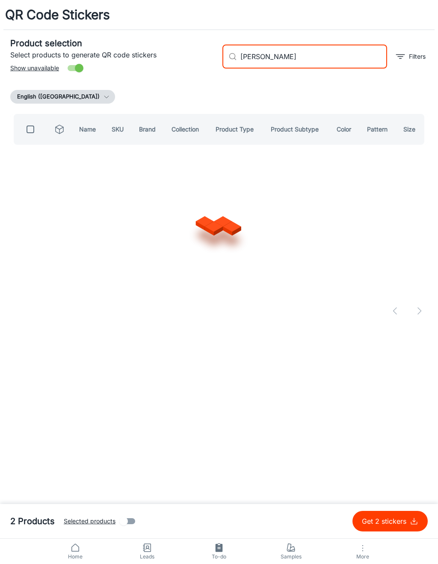
type input "[PERSON_NAME] troyes"
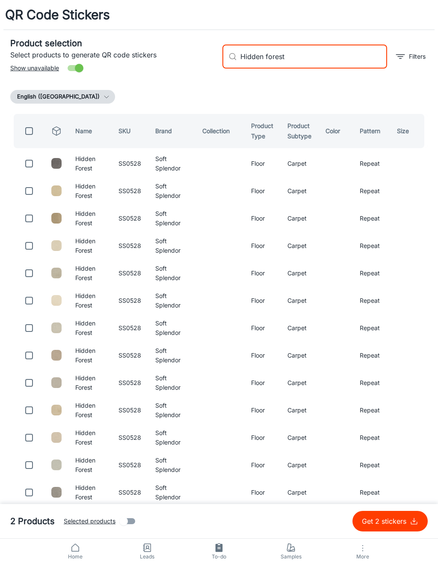
click at [36, 178] on table "Name SKU Brand Collection Product Type Product Subtype Color Pattern Size Hidde…" at bounding box center [219, 382] width 418 height 544
click at [25, 166] on input "checkbox" at bounding box center [29, 163] width 17 height 17
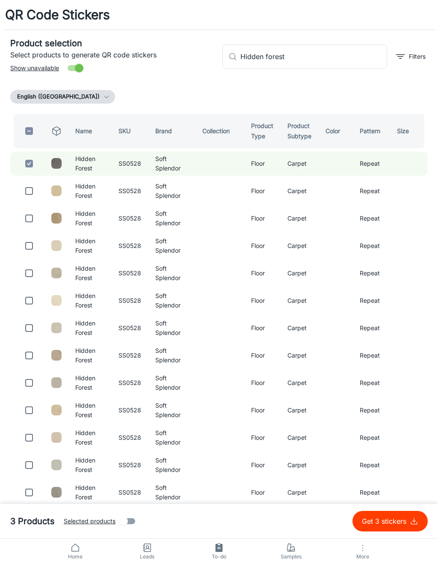
click at [326, 61] on input "Hidden forest" at bounding box center [314, 57] width 147 height 24
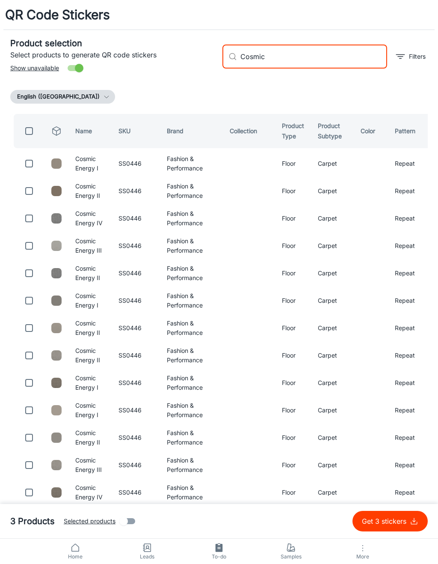
click at [36, 219] on input "checkbox" at bounding box center [29, 218] width 17 height 17
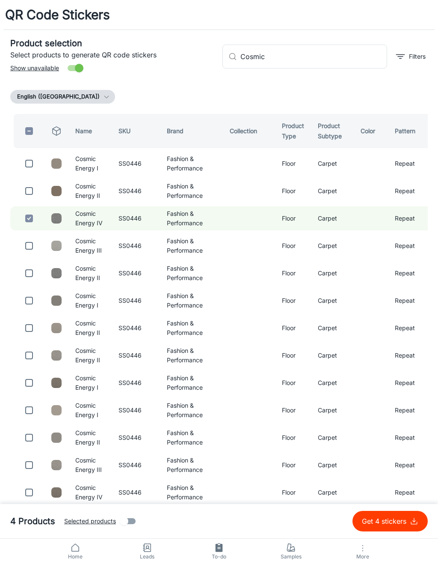
click at [32, 187] on input "checkbox" at bounding box center [29, 190] width 17 height 17
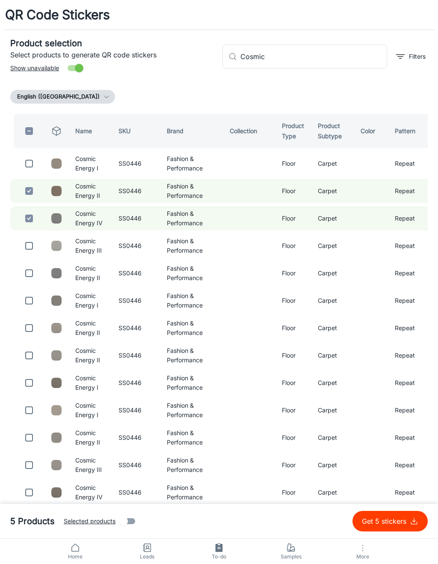
click at [301, 59] on input "Cosmic" at bounding box center [314, 57] width 147 height 24
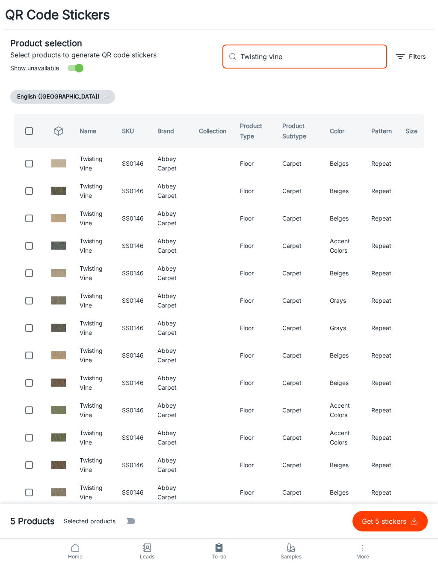
click at [30, 168] on input "checkbox" at bounding box center [29, 163] width 17 height 17
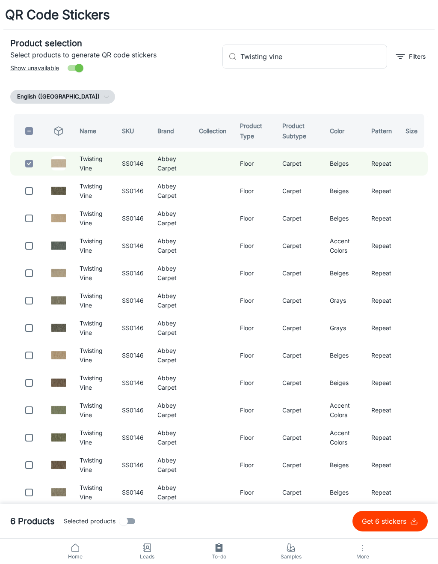
click at [313, 74] on div "​ Twisting vine ​ Filters" at bounding box center [322, 53] width 212 height 46
click at [326, 63] on input "Twisting vine" at bounding box center [314, 57] width 147 height 24
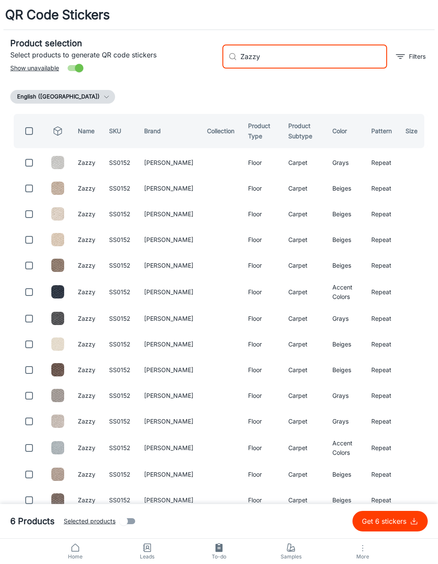
click at [35, 163] on input "checkbox" at bounding box center [29, 162] width 17 height 17
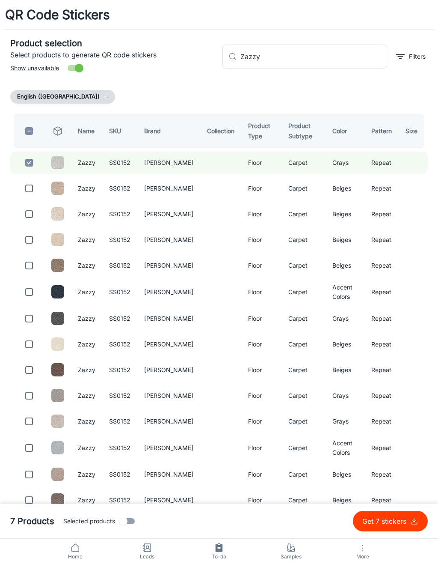
click at [300, 66] on input "Zazzy" at bounding box center [314, 57] width 147 height 24
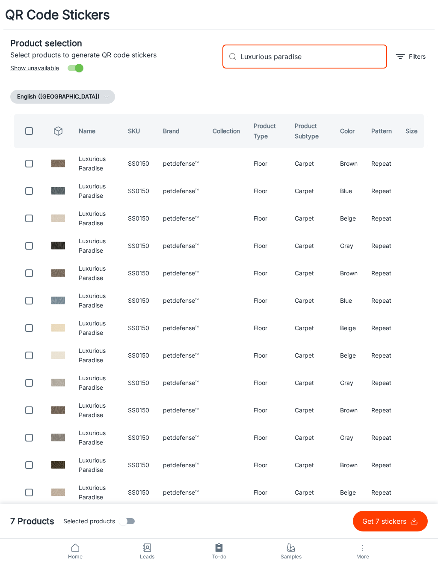
click at [29, 168] on input "checkbox" at bounding box center [29, 163] width 17 height 17
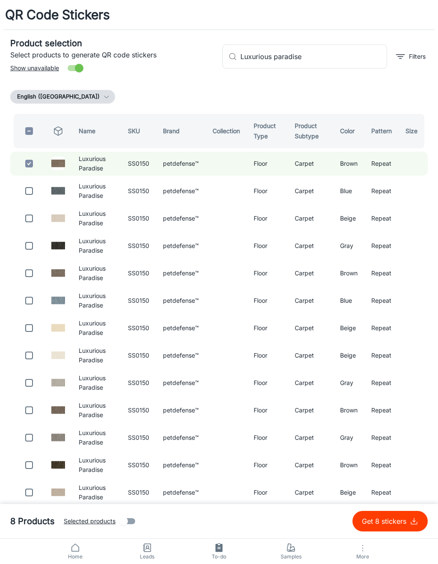
click at [327, 57] on input "Luxurious paradise" at bounding box center [314, 57] width 147 height 24
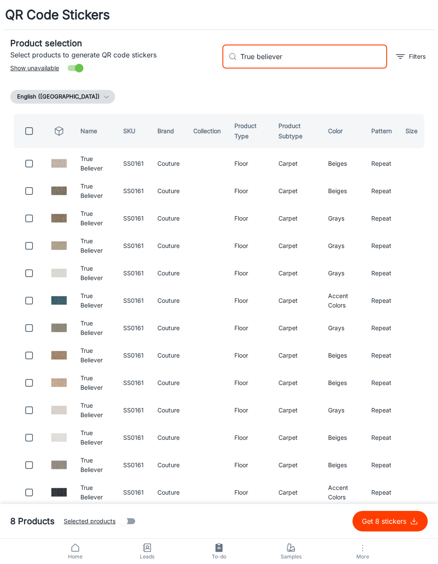
click at [21, 169] on input "checkbox" at bounding box center [29, 163] width 17 height 17
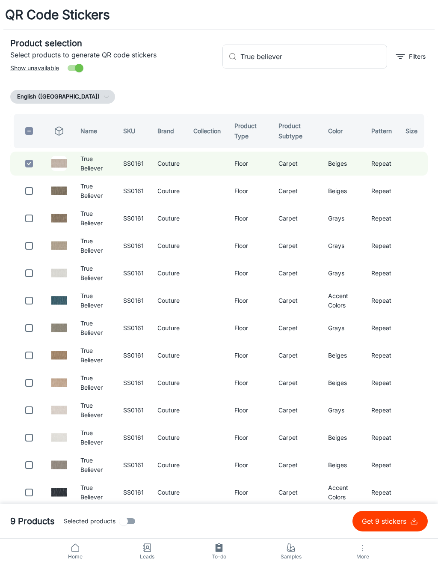
click at [326, 63] on input "True believer" at bounding box center [314, 57] width 147 height 24
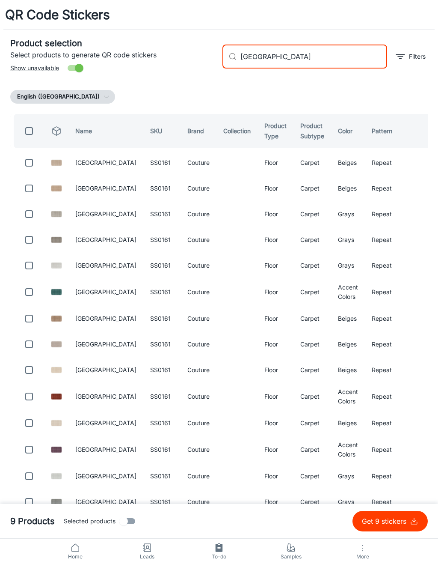
click at [28, 164] on input "checkbox" at bounding box center [29, 162] width 17 height 17
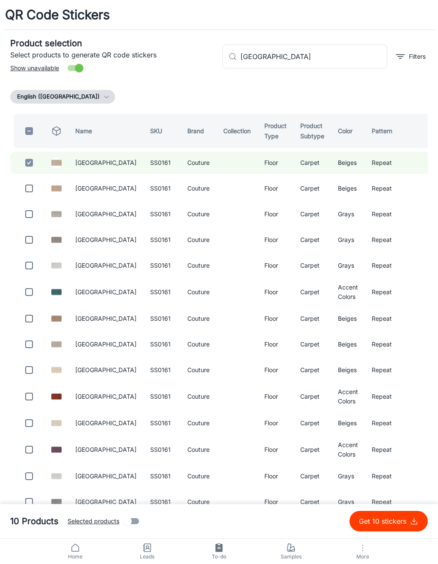
click at [321, 65] on input "[GEOGRAPHIC_DATA]" at bounding box center [314, 57] width 147 height 24
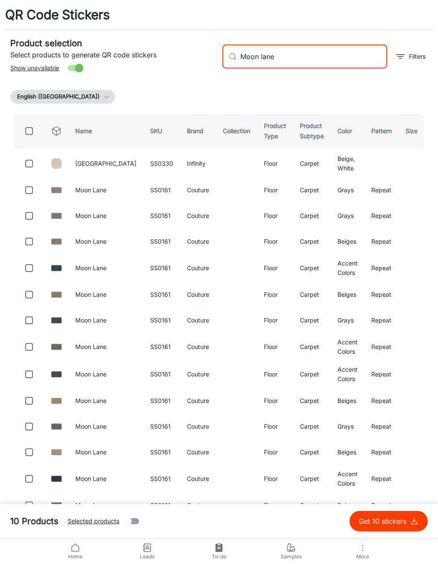
click at [32, 193] on input "checkbox" at bounding box center [29, 189] width 17 height 17
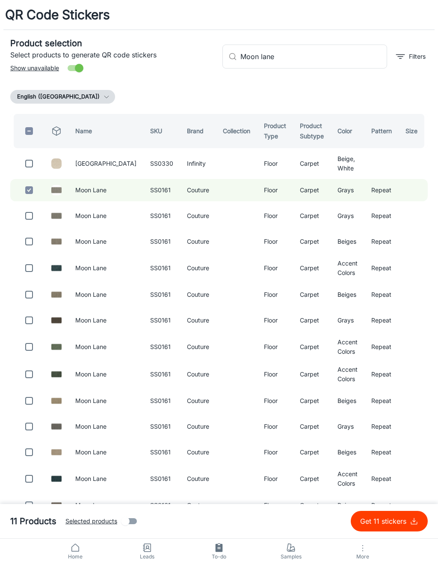
click at [326, 60] on input "Moon lane" at bounding box center [314, 57] width 147 height 24
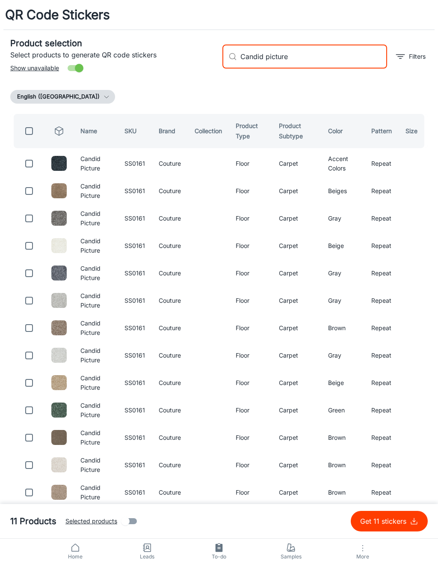
click at [36, 166] on input "checkbox" at bounding box center [29, 163] width 17 height 17
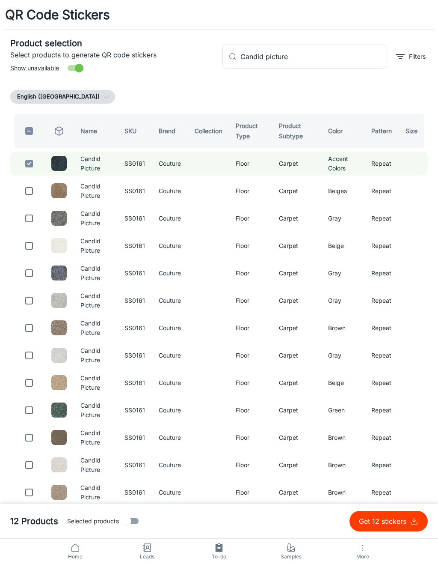
click at [358, 60] on input "Candid picture" at bounding box center [314, 57] width 147 height 24
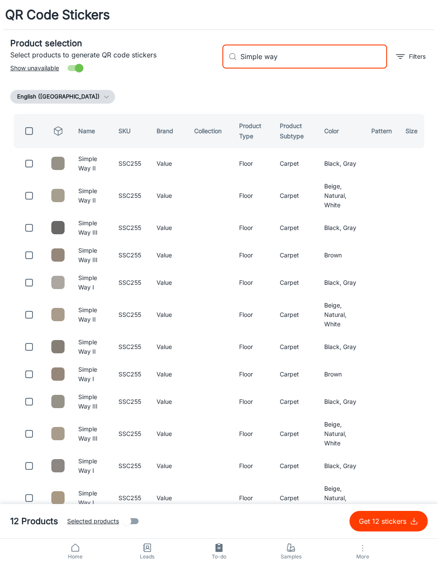
click at [33, 160] on input "checkbox" at bounding box center [29, 163] width 17 height 17
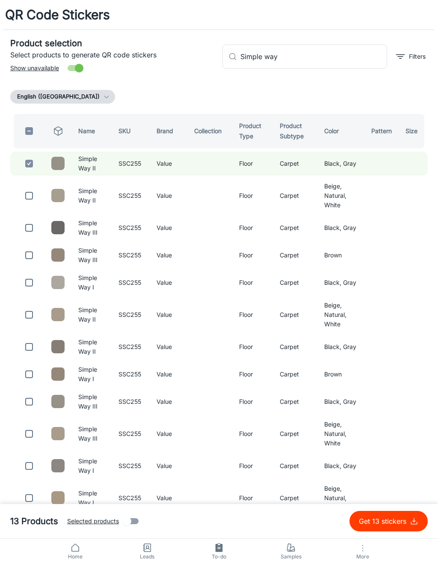
click at [307, 67] on input "Simple way" at bounding box center [314, 57] width 147 height 24
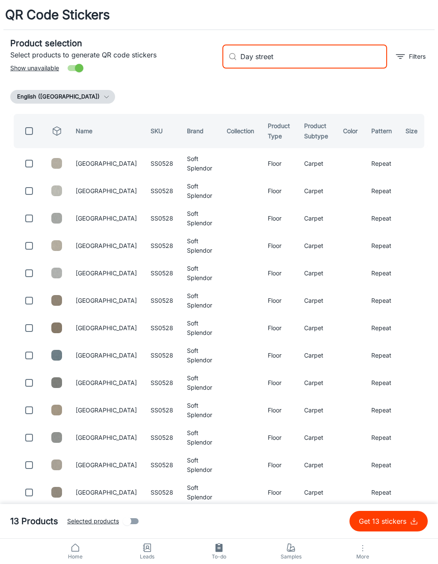
click at [33, 163] on input "checkbox" at bounding box center [29, 163] width 17 height 17
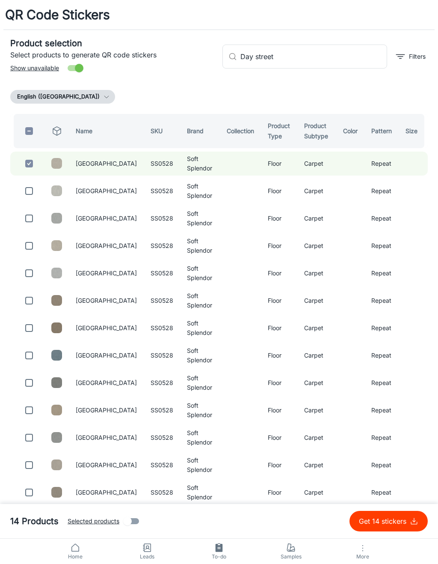
click at [318, 66] on input "Day street" at bounding box center [314, 57] width 147 height 24
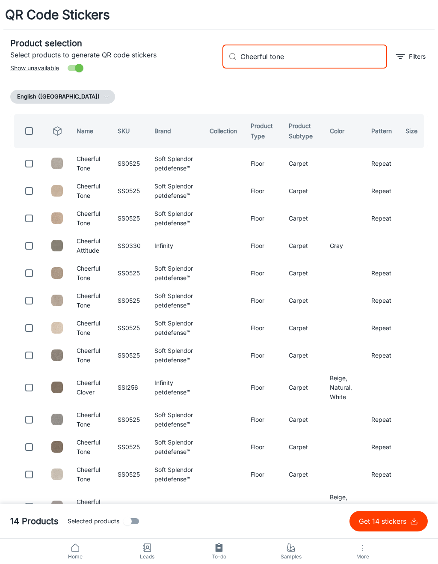
type input "Cheerful tone"
click at [33, 168] on input "checkbox" at bounding box center [29, 163] width 17 height 17
checkbox input "true"
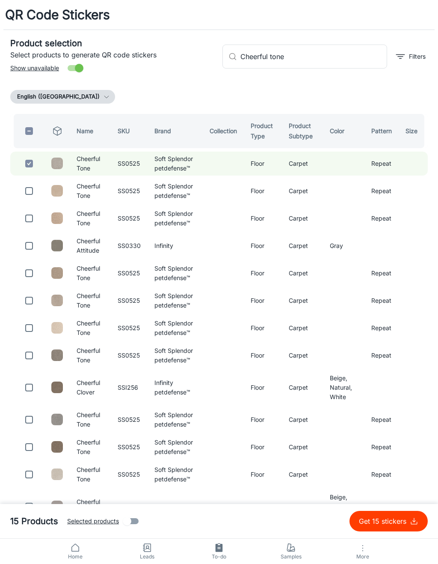
click at [321, 63] on input "Cheerful tone" at bounding box center [314, 57] width 147 height 24
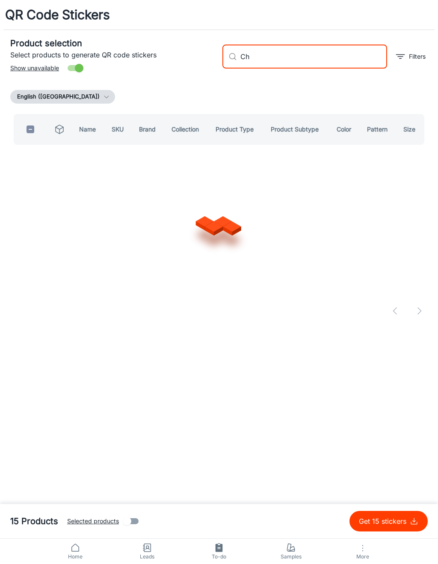
type input "C"
type input "Echo beach"
checkbox input "true"
type input "E"
checkbox input "false"
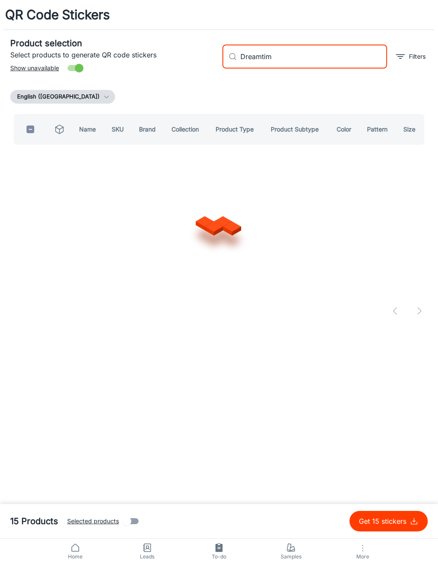
type input "Dreamtime"
checkbox input "true"
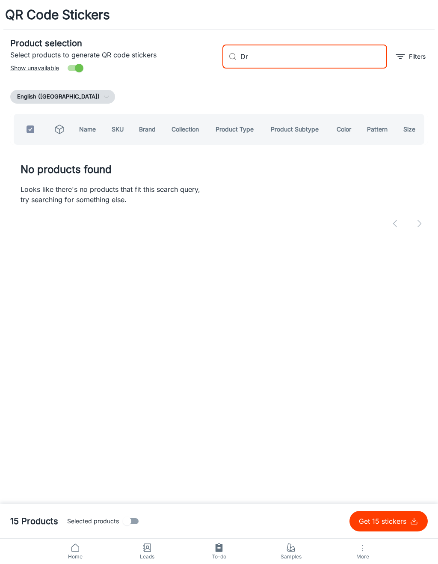
type input "D"
checkbox input "false"
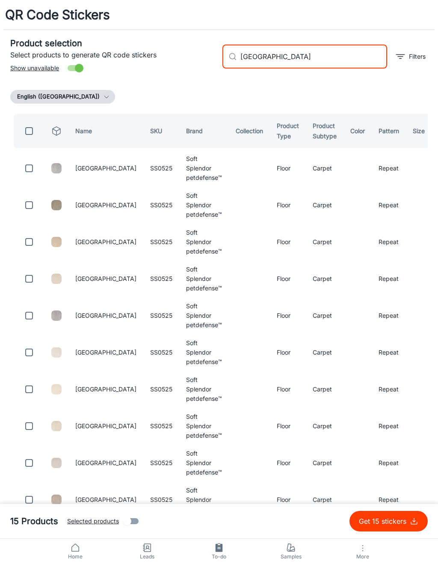
type input "Hampton cove"
click at [33, 166] on input "checkbox" at bounding box center [29, 168] width 17 height 17
checkbox input "true"
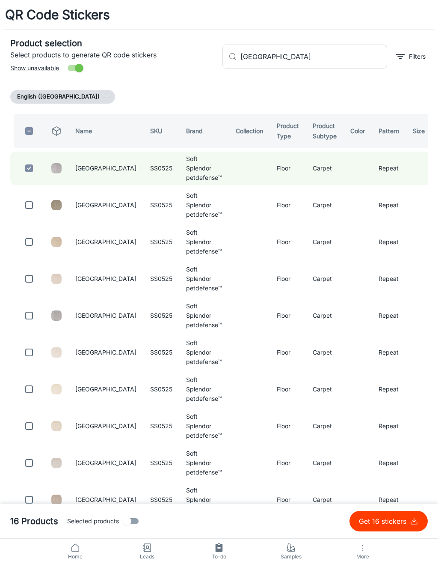
click at [355, 62] on input "Hampton cove" at bounding box center [314, 57] width 147 height 24
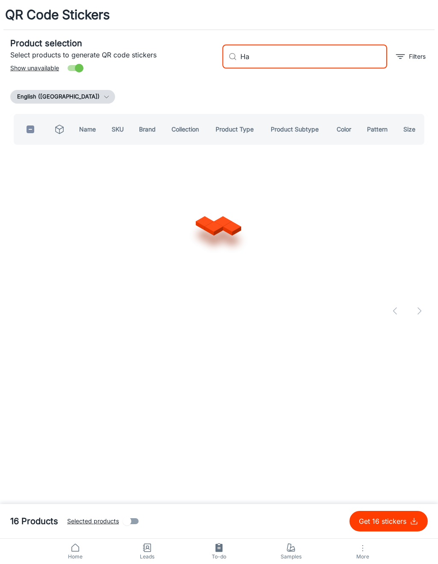
type input "H"
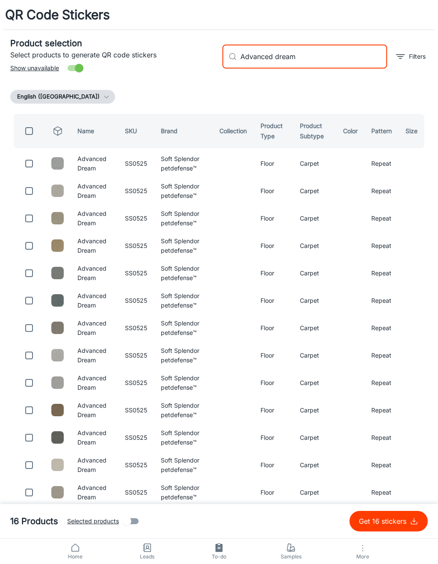
type input "Advanced dream"
click at [33, 166] on input "checkbox" at bounding box center [29, 163] width 17 height 17
checkbox input "true"
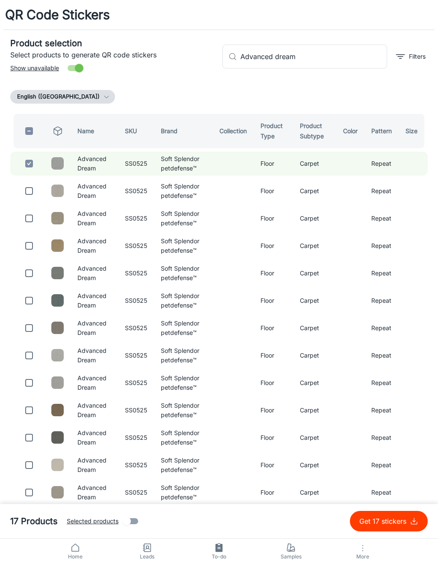
click at [308, 60] on input "Advanced dream" at bounding box center [314, 57] width 147 height 24
type input "A"
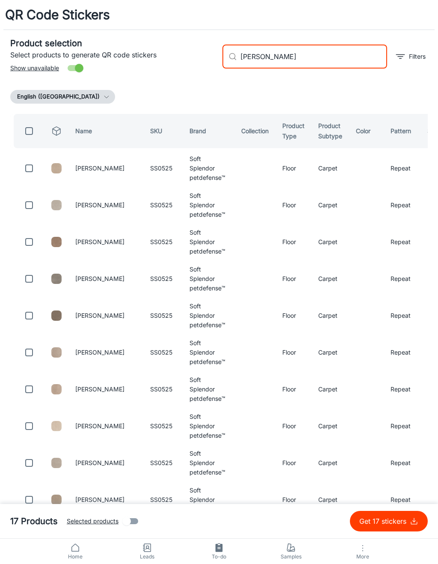
type input "Jasper lane"
click at [28, 167] on input "checkbox" at bounding box center [29, 168] width 17 height 17
checkbox input "true"
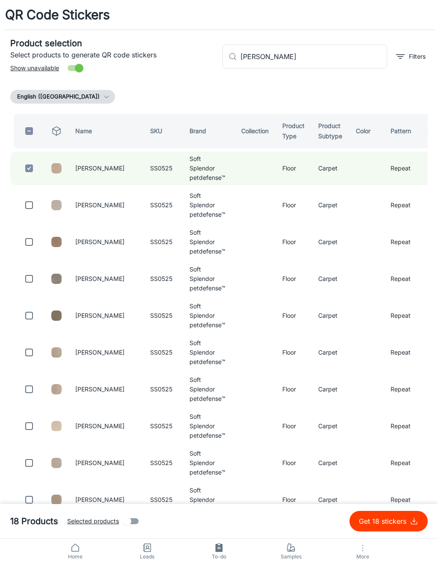
click at [317, 67] on input "Jasper lane" at bounding box center [314, 57] width 147 height 24
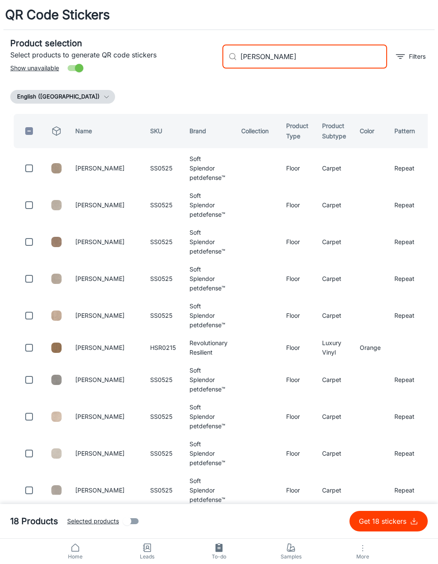
type input "J"
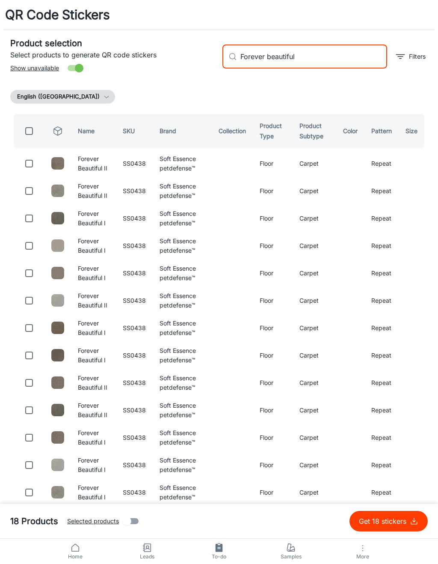
type input "Forever beautiful"
click at [33, 221] on input "checkbox" at bounding box center [29, 218] width 17 height 17
checkbox input "true"
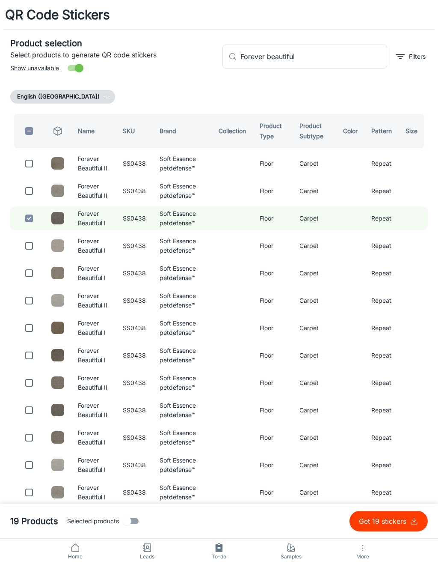
click at [35, 165] on input "checkbox" at bounding box center [29, 163] width 17 height 17
checkbox input "true"
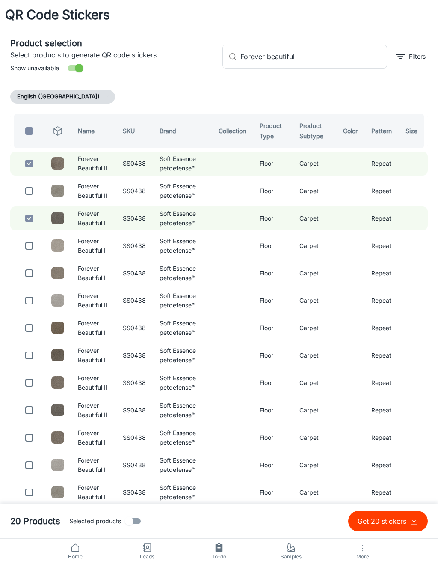
click at [320, 61] on input "Forever beautiful" at bounding box center [314, 57] width 147 height 24
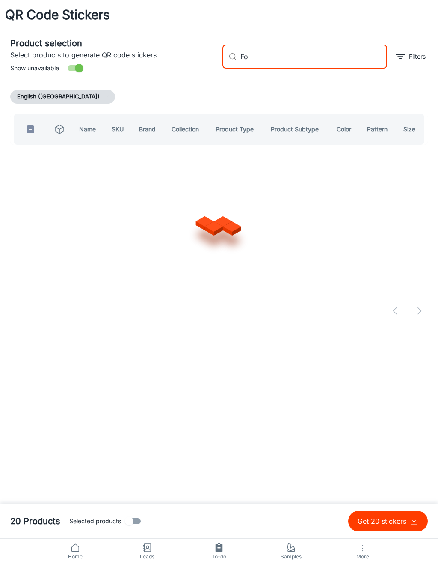
type input "F"
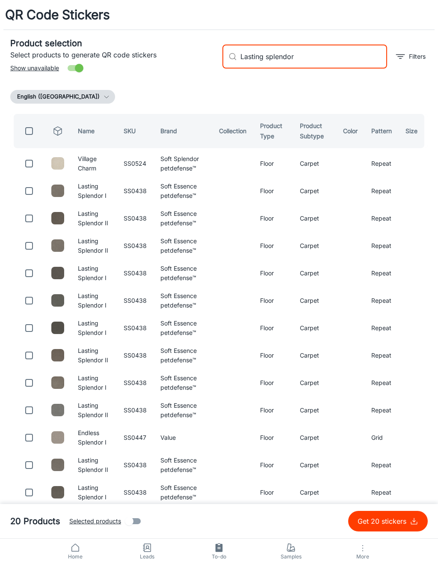
type input "Lasting splendor"
click at [35, 190] on input "checkbox" at bounding box center [29, 190] width 17 height 17
checkbox input "true"
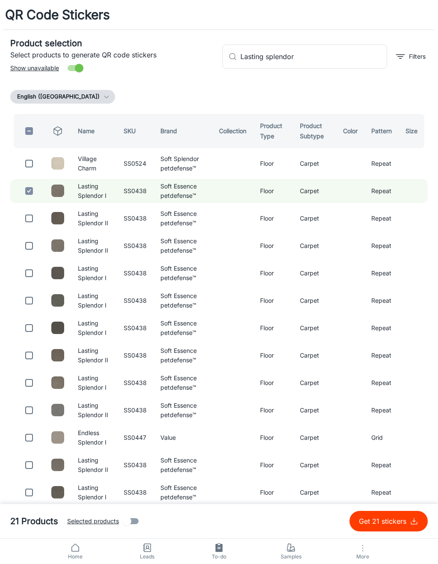
click at [33, 221] on input "checkbox" at bounding box center [29, 218] width 17 height 17
checkbox input "true"
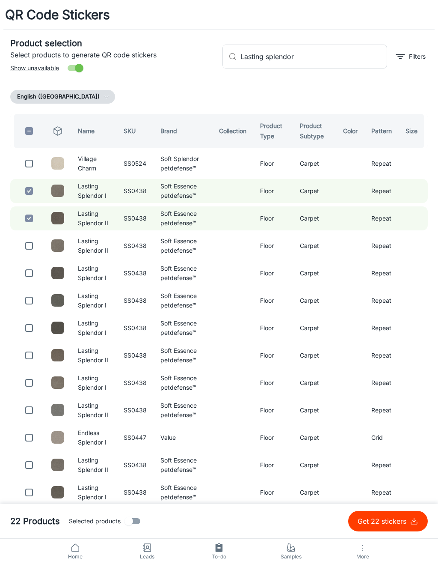
click at [336, 53] on input "Lasting splendor" at bounding box center [314, 57] width 147 height 24
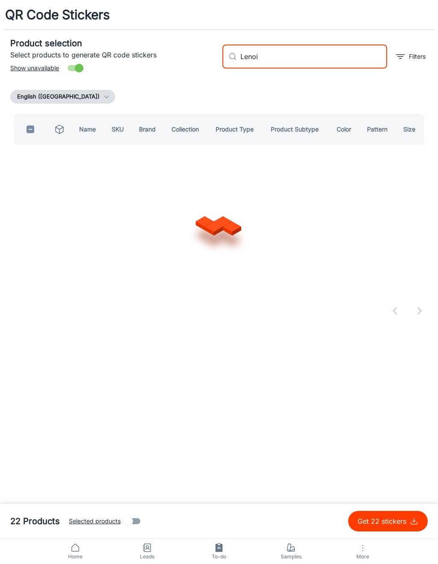
type input "Lenoir"
checkbox input "true"
type input "L"
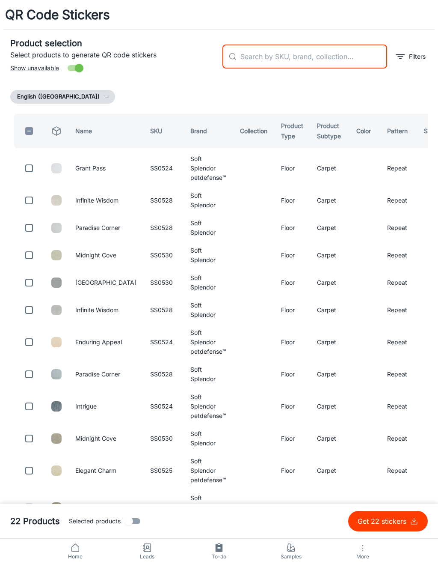
checkbox input "false"
click at [401, 92] on div "English ([GEOGRAPHIC_DATA])" at bounding box center [219, 97] width 418 height 14
click at [388, 521] on p "Get 22 stickers" at bounding box center [384, 521] width 52 height 10
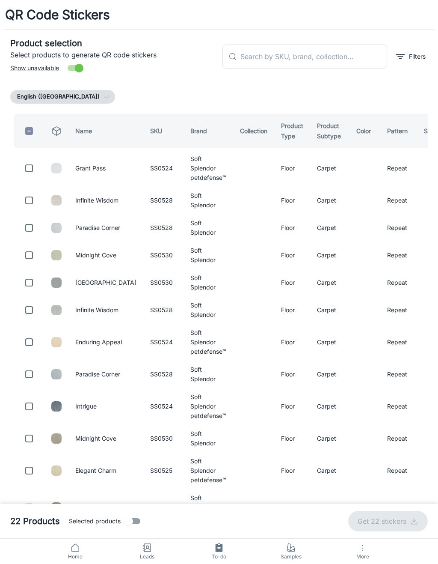
checkbox input "false"
click at [356, 64] on input "text" at bounding box center [314, 57] width 147 height 24
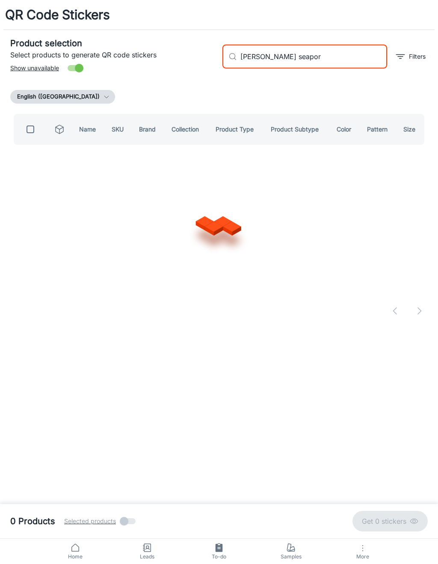
type input "Stanton seaport"
checkbox input "true"
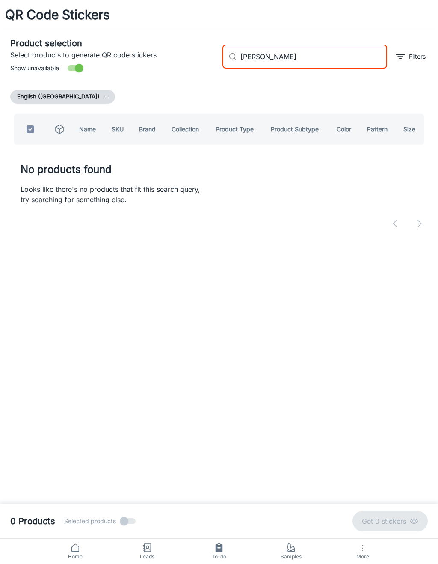
type input "[PERSON_NAME] s"
checkbox input "false"
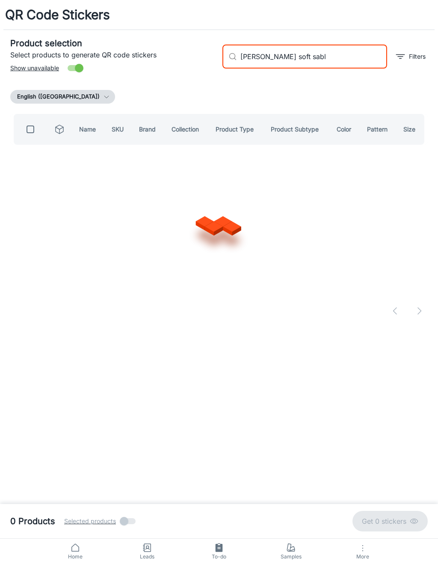
type input "Stanton soft sable"
checkbox input "true"
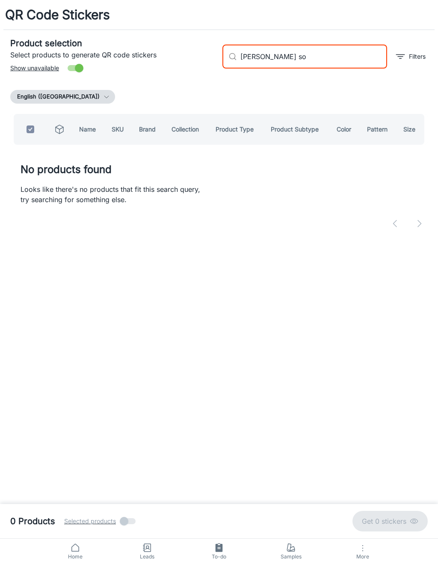
type input "[PERSON_NAME] s"
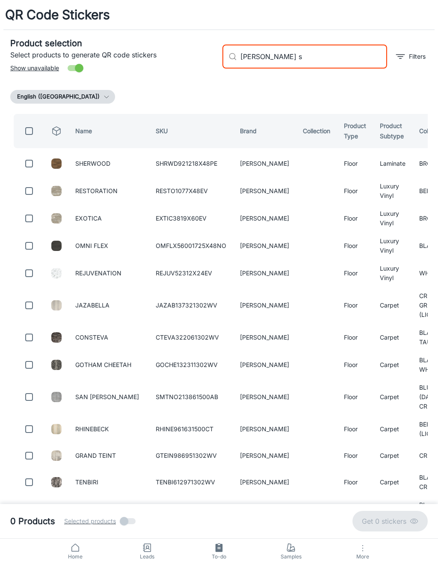
checkbox input "false"
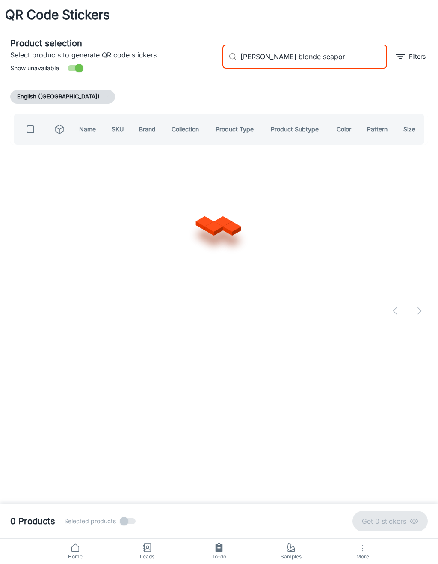
type input "Stanton blonde seaport"
checkbox input "true"
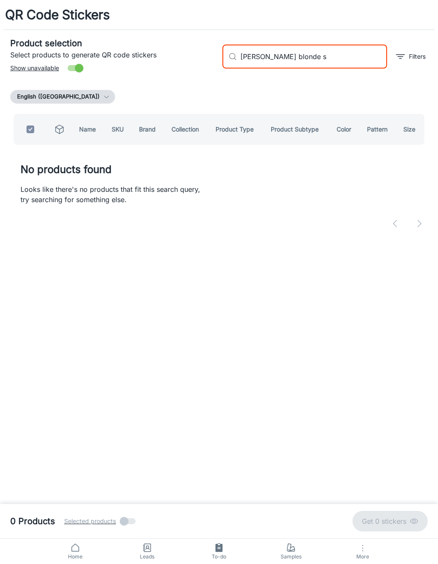
type input "Stanton blonde"
checkbox input "false"
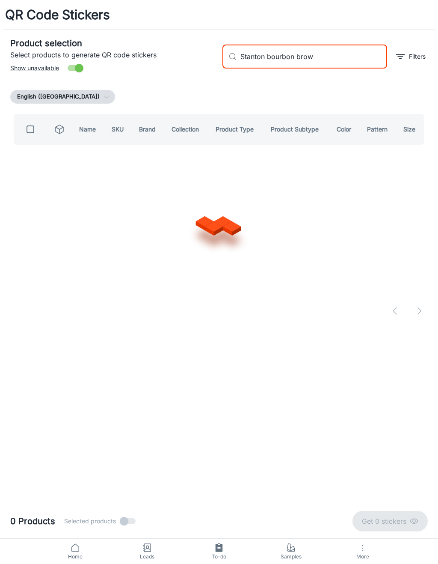
type input "Stanton bourbon brown"
checkbox input "true"
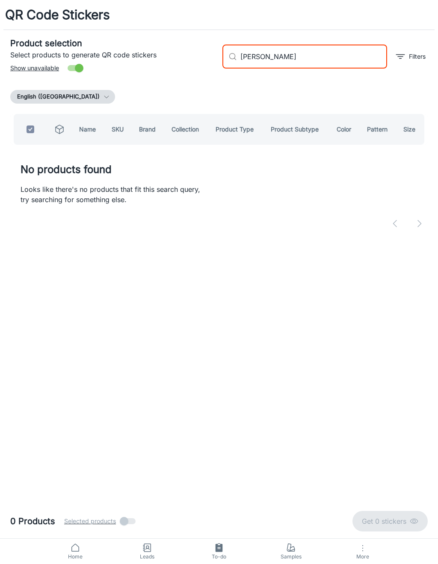
type input "[PERSON_NAME] b"
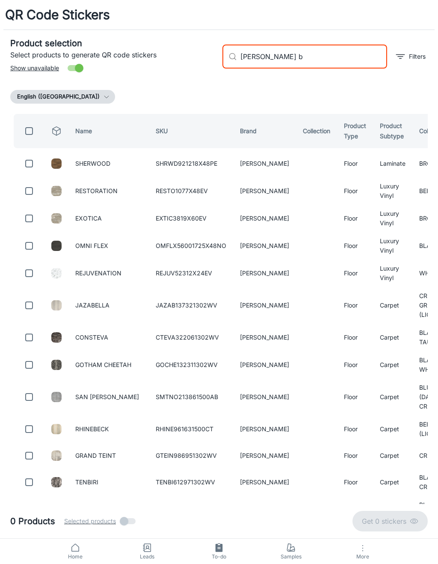
checkbox input "false"
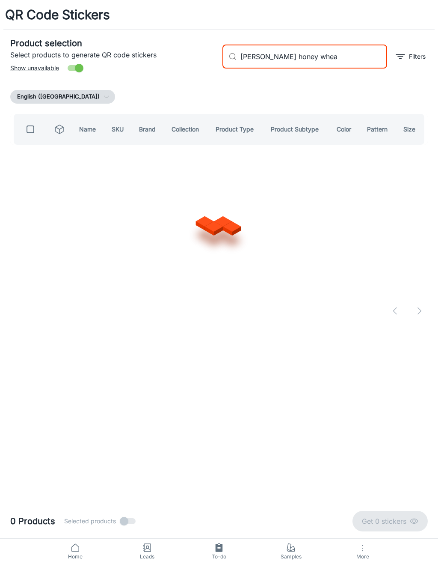
type input "Stanton honey wheat"
checkbox input "true"
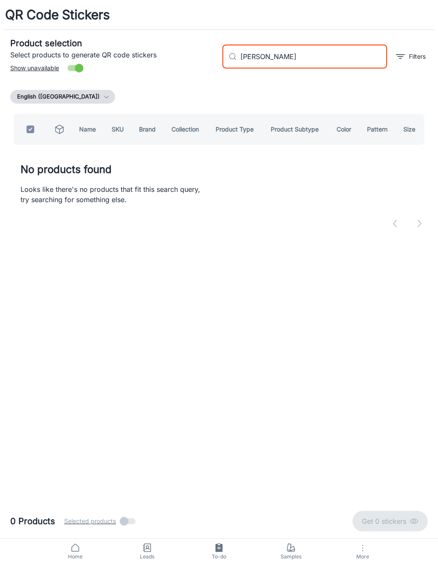
type input "[PERSON_NAME]"
checkbox input "false"
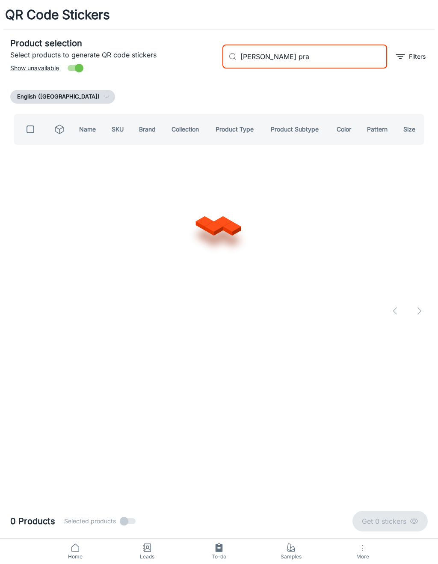
type input "[PERSON_NAME] prai"
checkbox input "true"
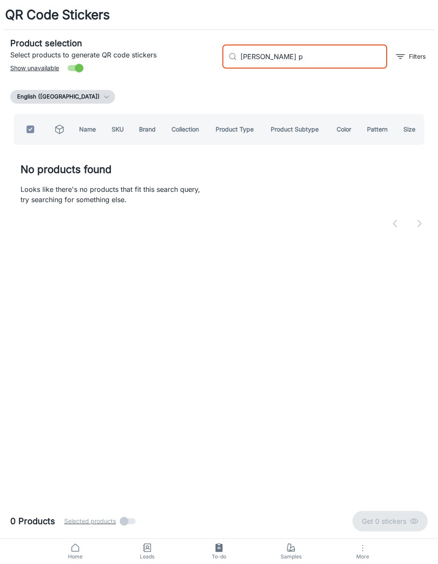
type input "[PERSON_NAME]"
checkbox input "false"
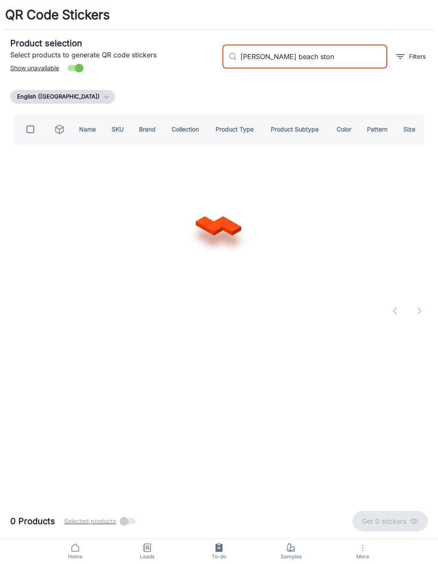
type input "Stanton beach stone"
checkbox input "true"
type input "Sta"
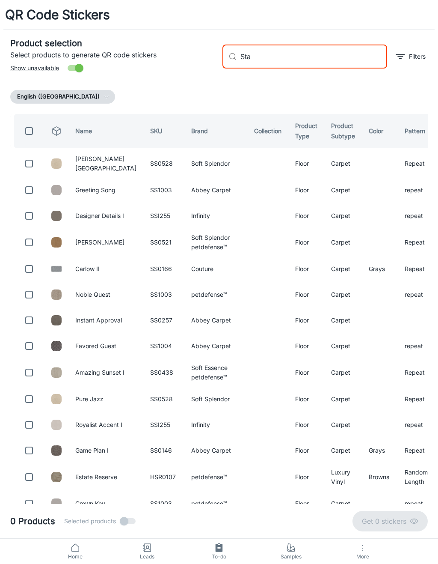
checkbox input "false"
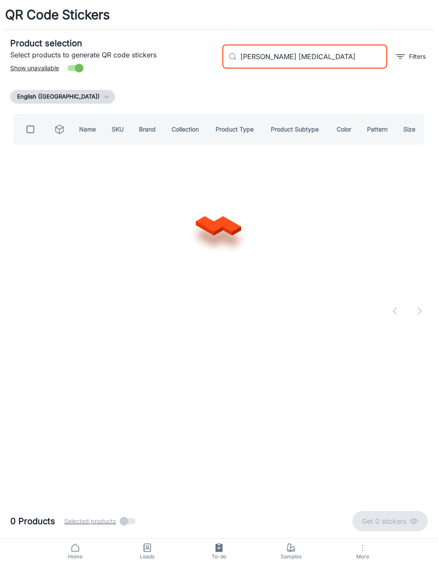
type input "Stanton cherry crush"
checkbox input "true"
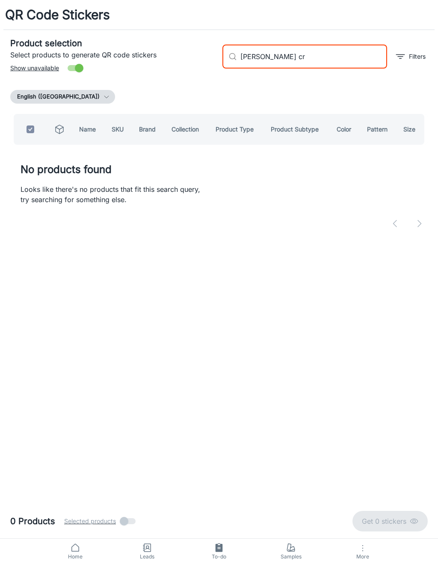
type input "Stanton cherry c"
checkbox input "false"
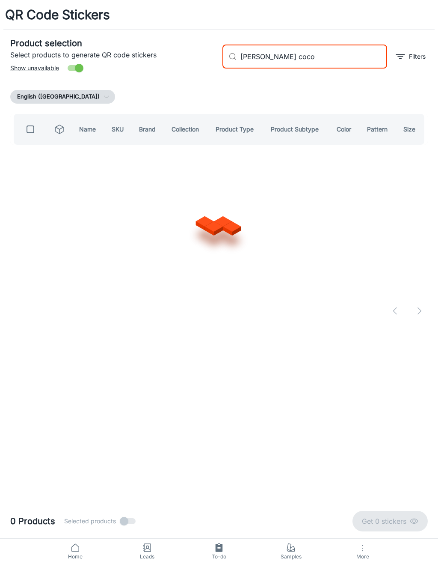
type input "Stanton cherry cocoa"
checkbox input "true"
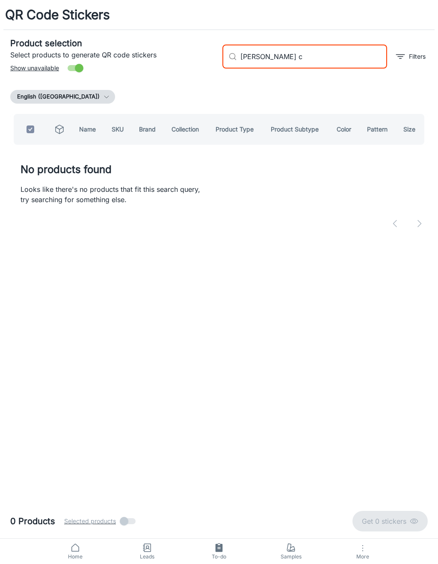
type input "[PERSON_NAME]"
checkbox input "false"
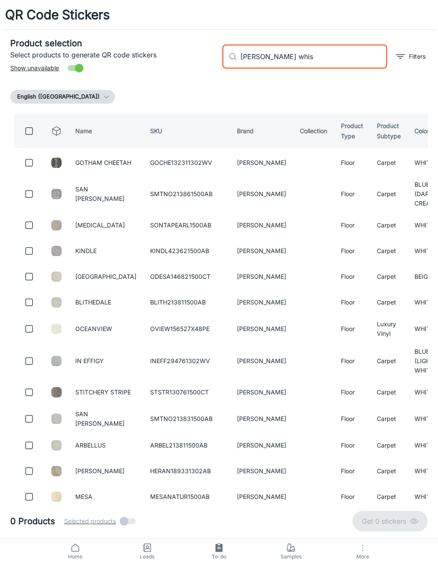
type input "Stanton whisk"
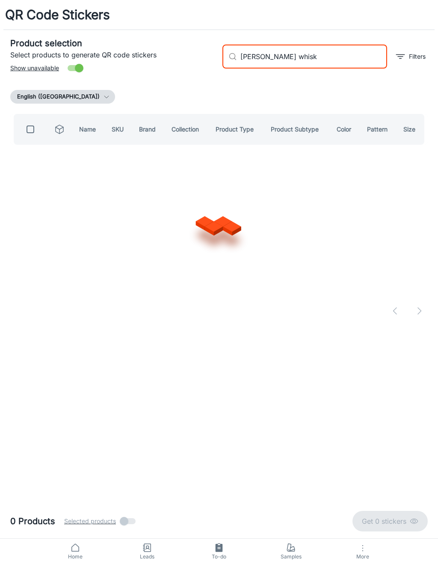
checkbox input "true"
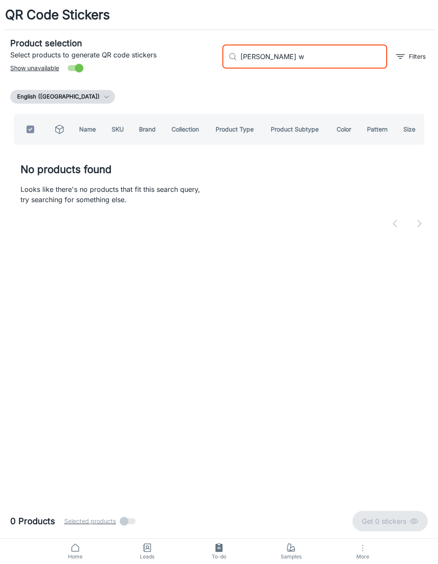
type input "[PERSON_NAME]"
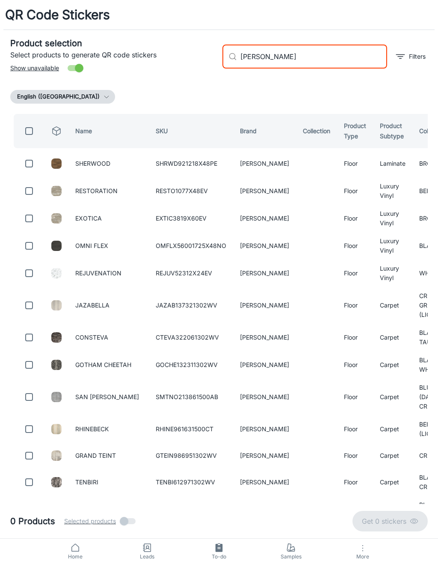
checkbox input "false"
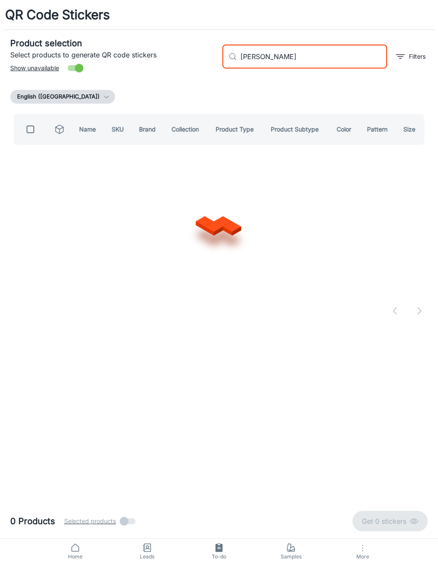
type input "Stanton kodiak"
checkbox input "true"
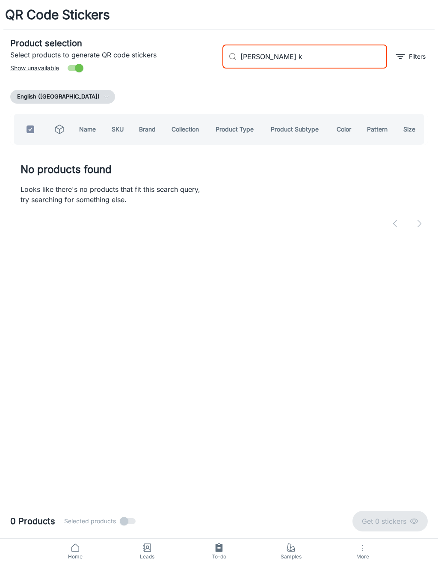
type input "[PERSON_NAME]"
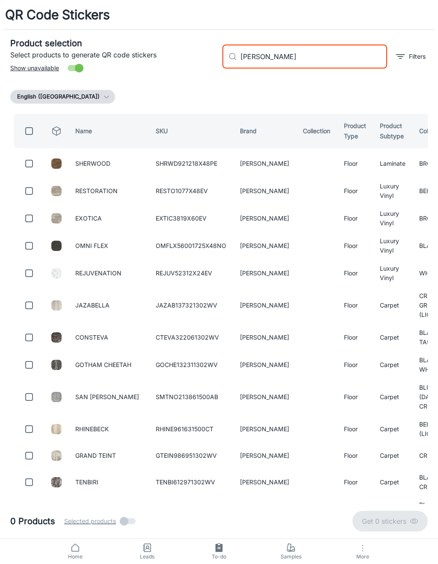
checkbox input "false"
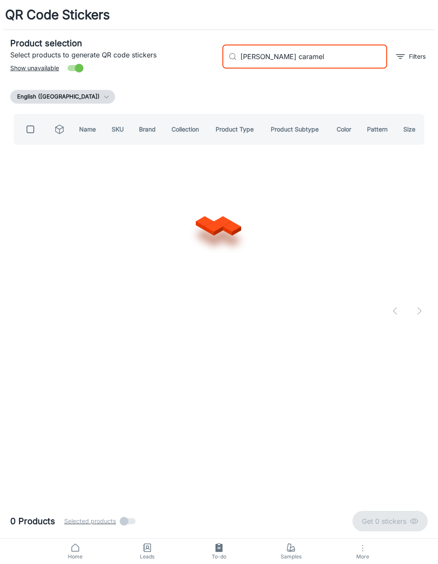
type input "Stanton caramel"
checkbox input "true"
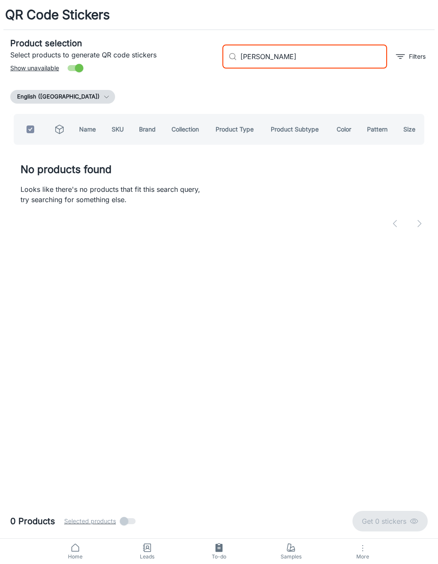
type input "Stanton cara"
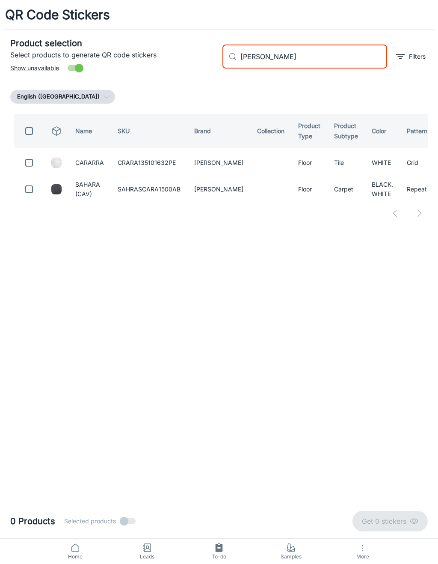
checkbox input "false"
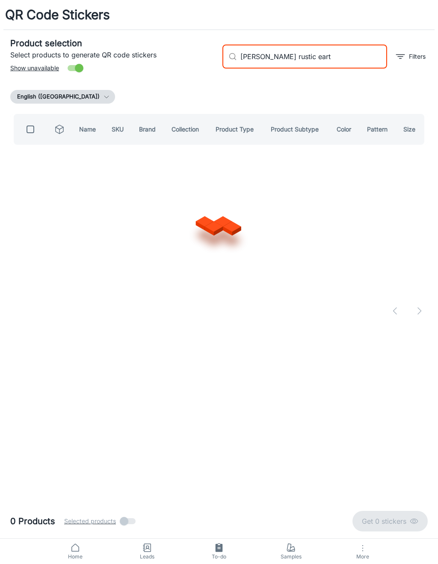
type input "Stanton rustic earth"
checkbox input "true"
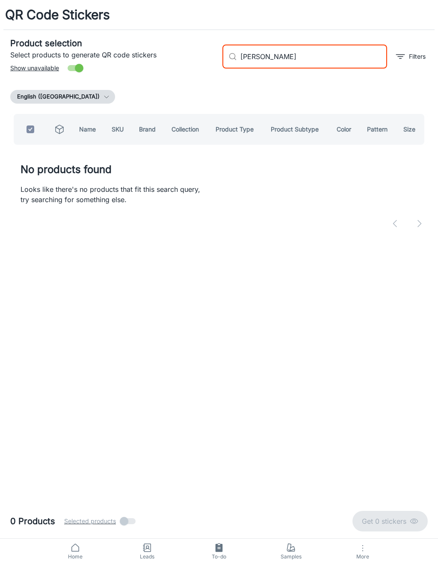
type input "Stanton rust"
checkbox input "false"
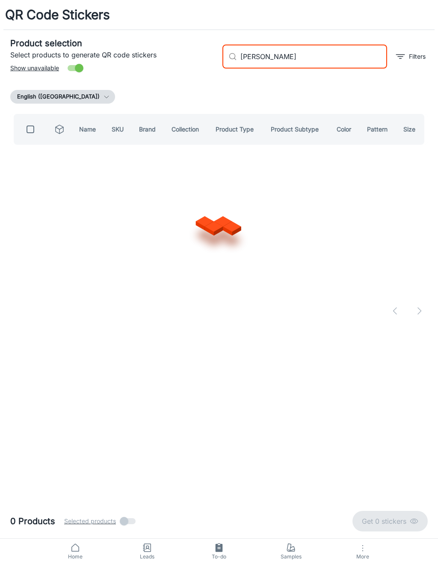
type input "Stanton lighthouse"
checkbox input "true"
type input "[PERSON_NAME]"
checkbox input "false"
type input "Stanton dark roast"
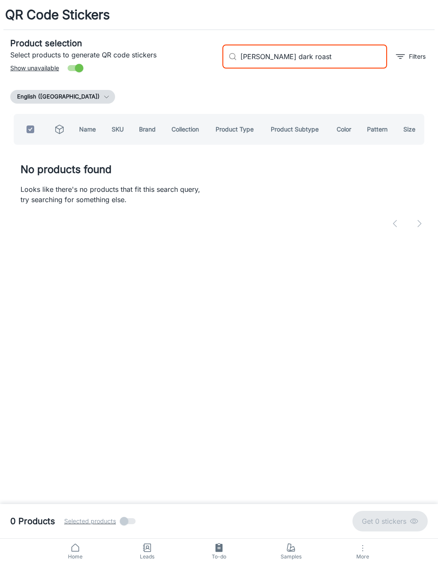
checkbox input "true"
type input "[PERSON_NAME]"
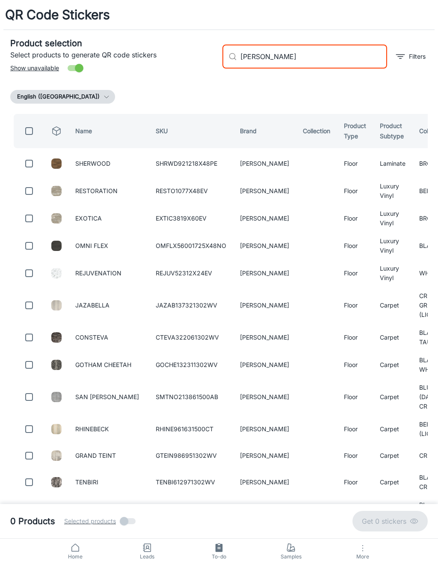
checkbox input "false"
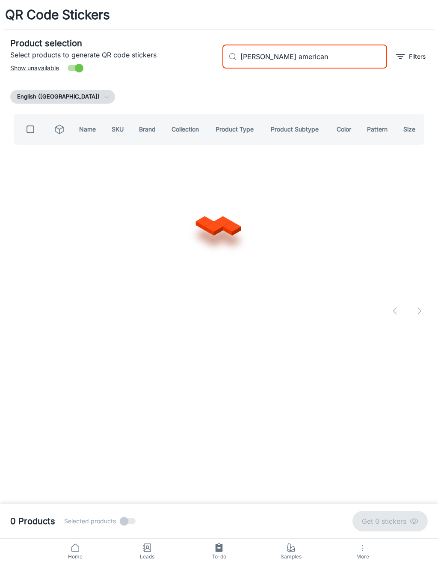
type input "Stanton americano"
checkbox input "true"
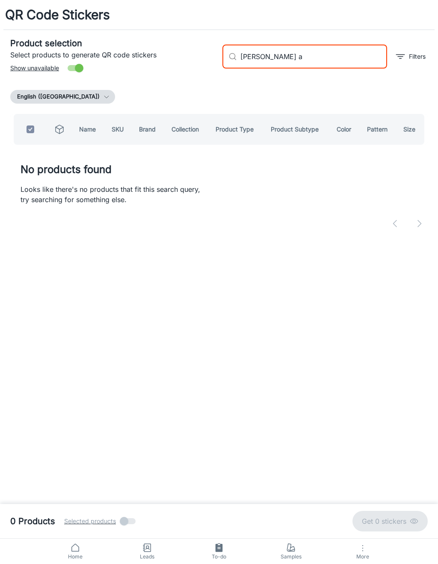
type input "[PERSON_NAME]"
checkbox input "false"
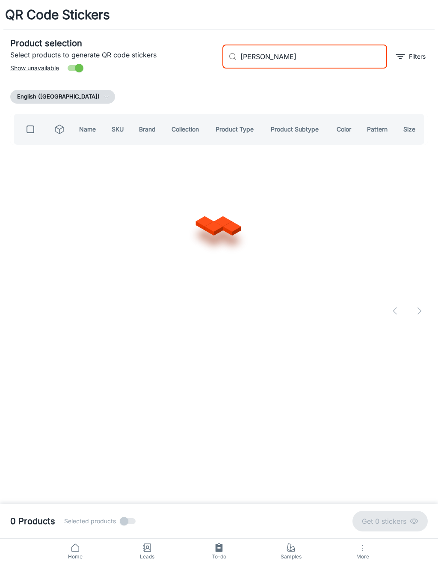
type input "Stanton biscotti"
checkbox input "true"
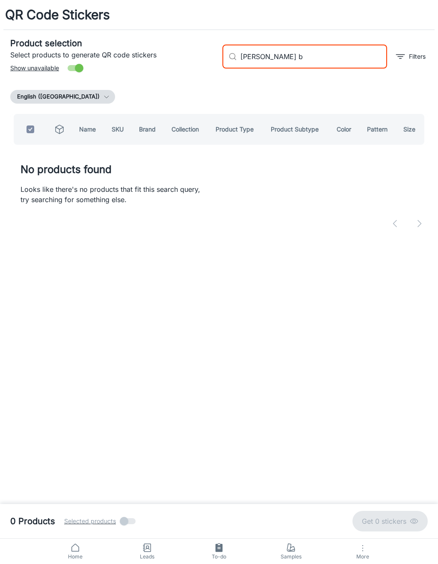
type input "[PERSON_NAME]"
checkbox input "false"
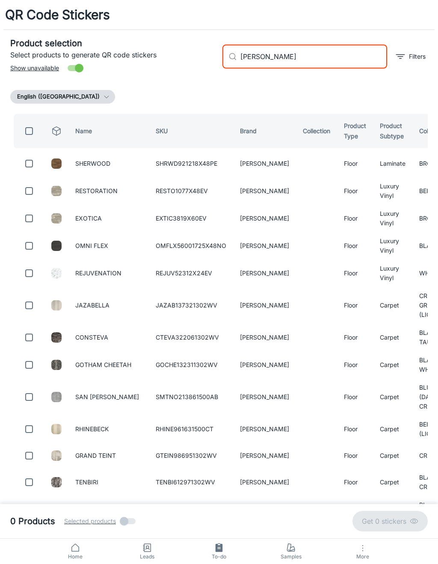
type input "[PERSON_NAME]"
